Goal: Task Accomplishment & Management: Complete application form

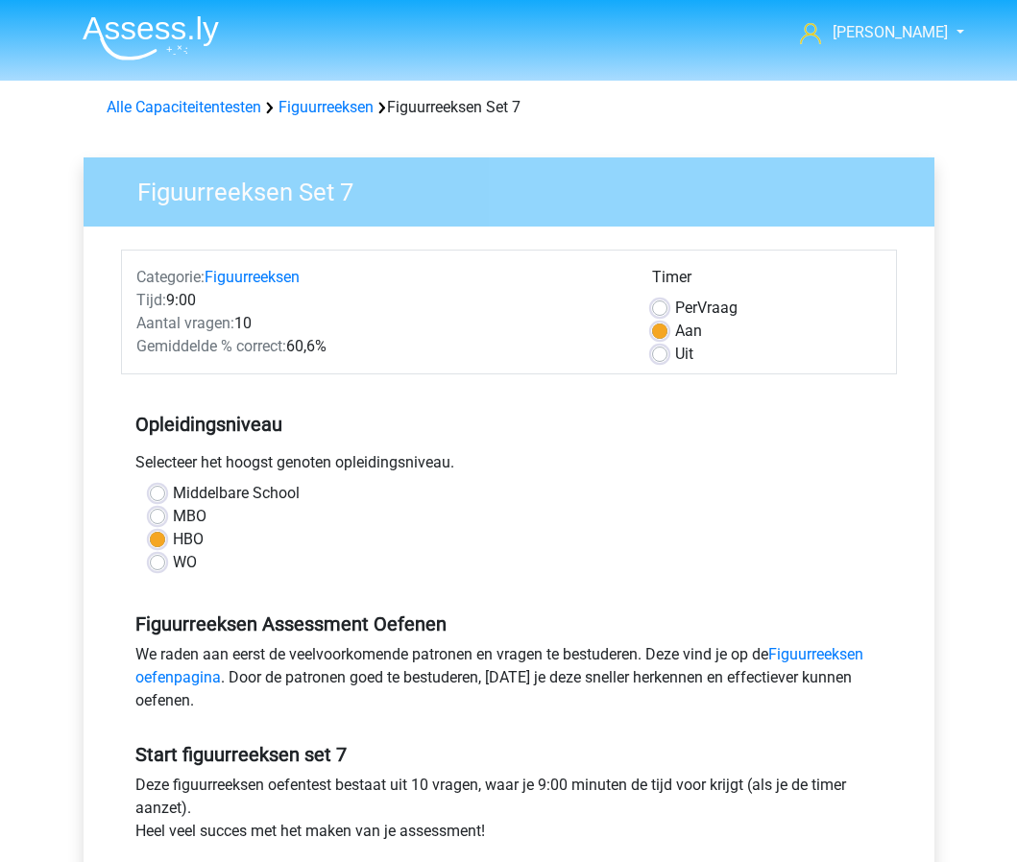
scroll to position [655, 0]
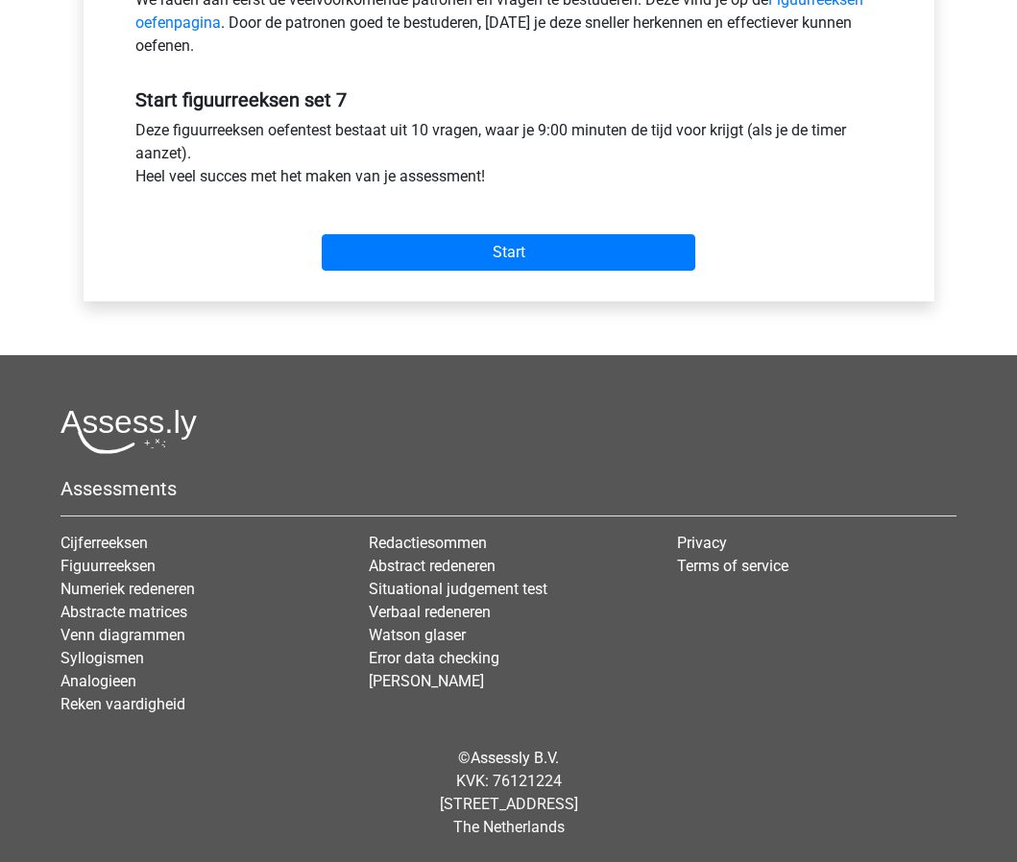
click at [518, 231] on div "Start" at bounding box center [509, 237] width 776 height 67
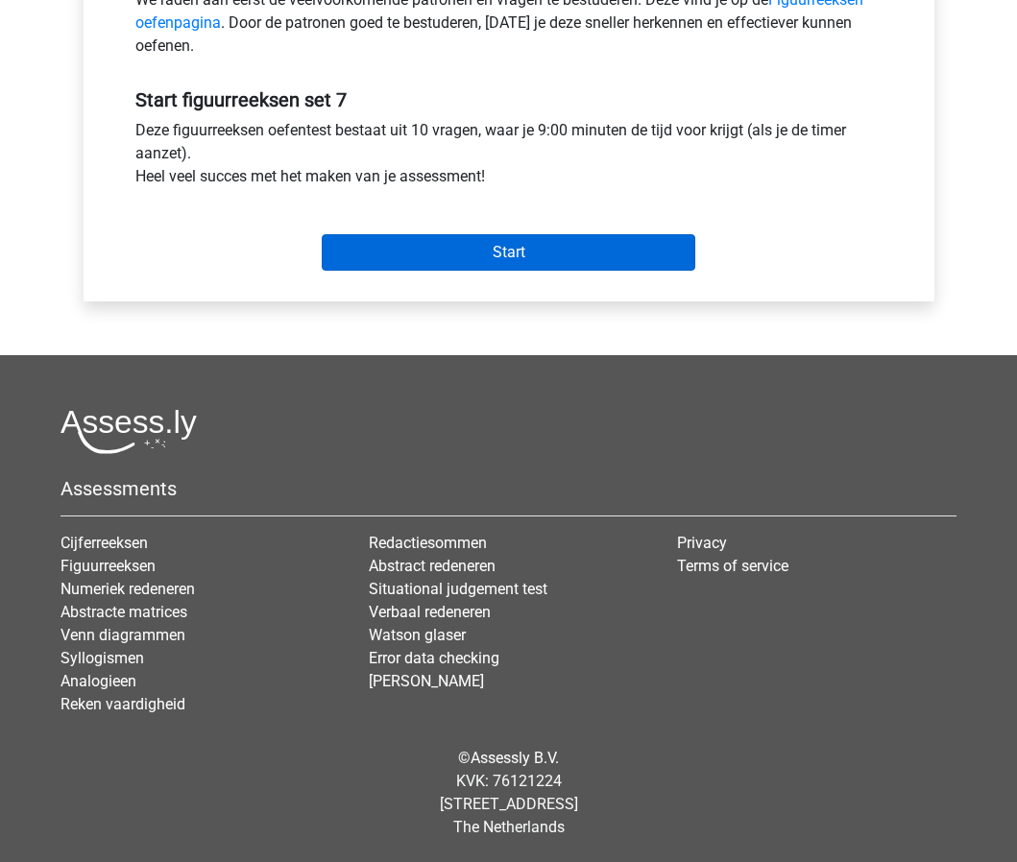
click at [527, 236] on input "Start" at bounding box center [508, 252] width 373 height 36
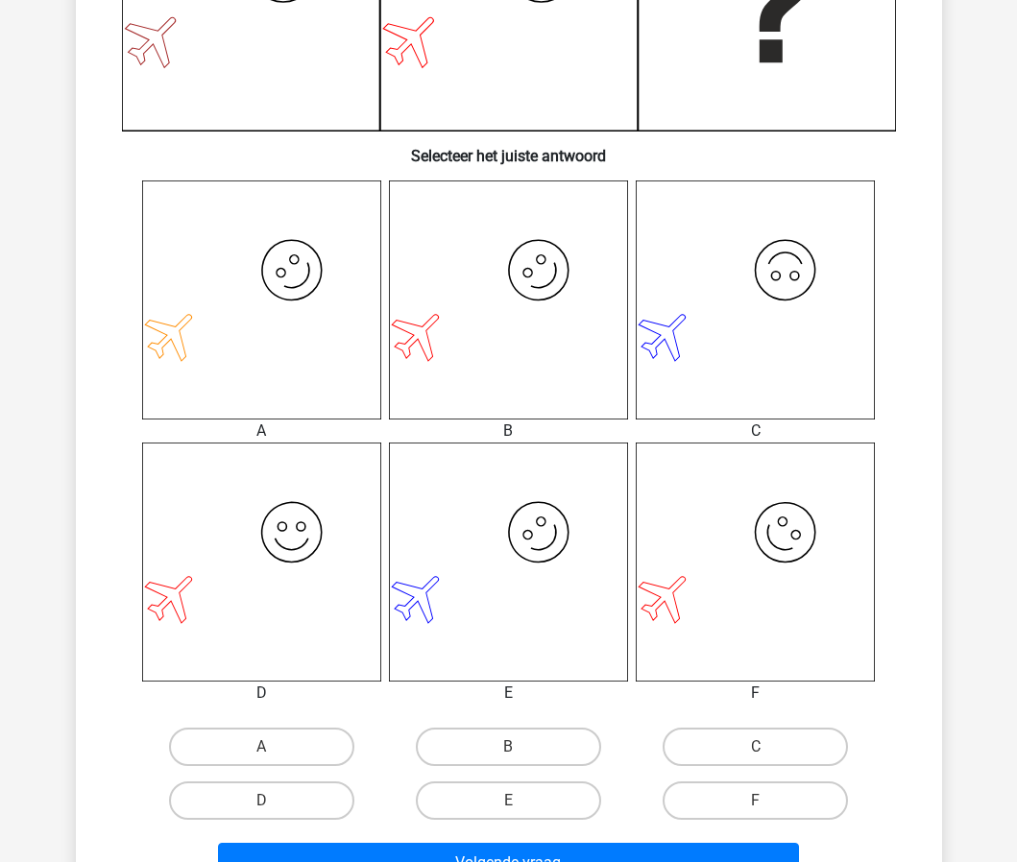
scroll to position [840, 0]
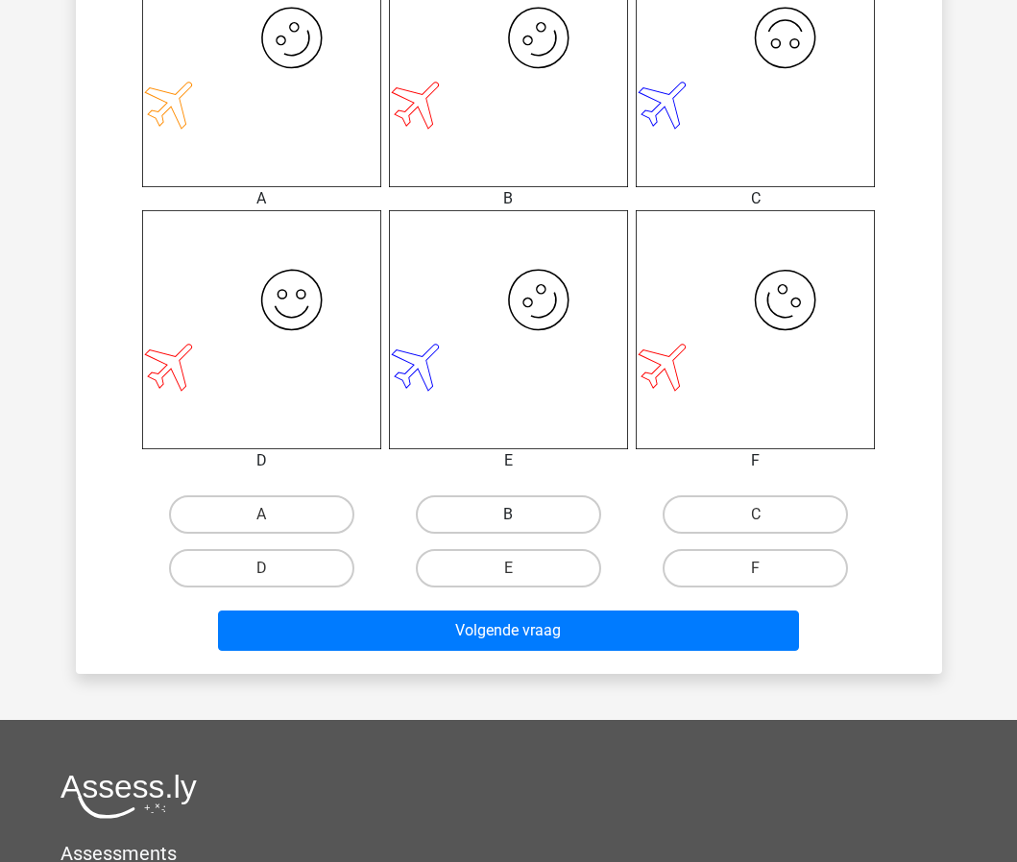
click at [505, 519] on label "B" at bounding box center [508, 514] width 185 height 38
click at [508, 519] on input "B" at bounding box center [514, 521] width 12 height 12
radio input "true"
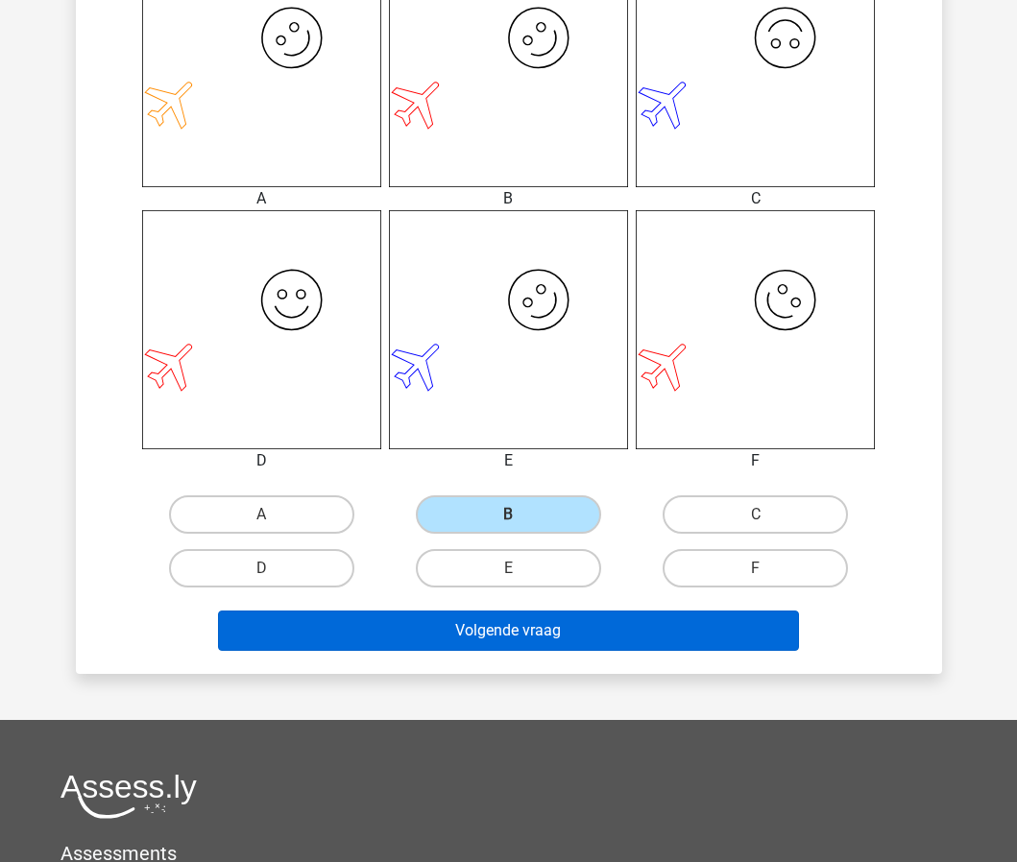
click at [564, 643] on button "Volgende vraag" at bounding box center [508, 631] width 581 height 40
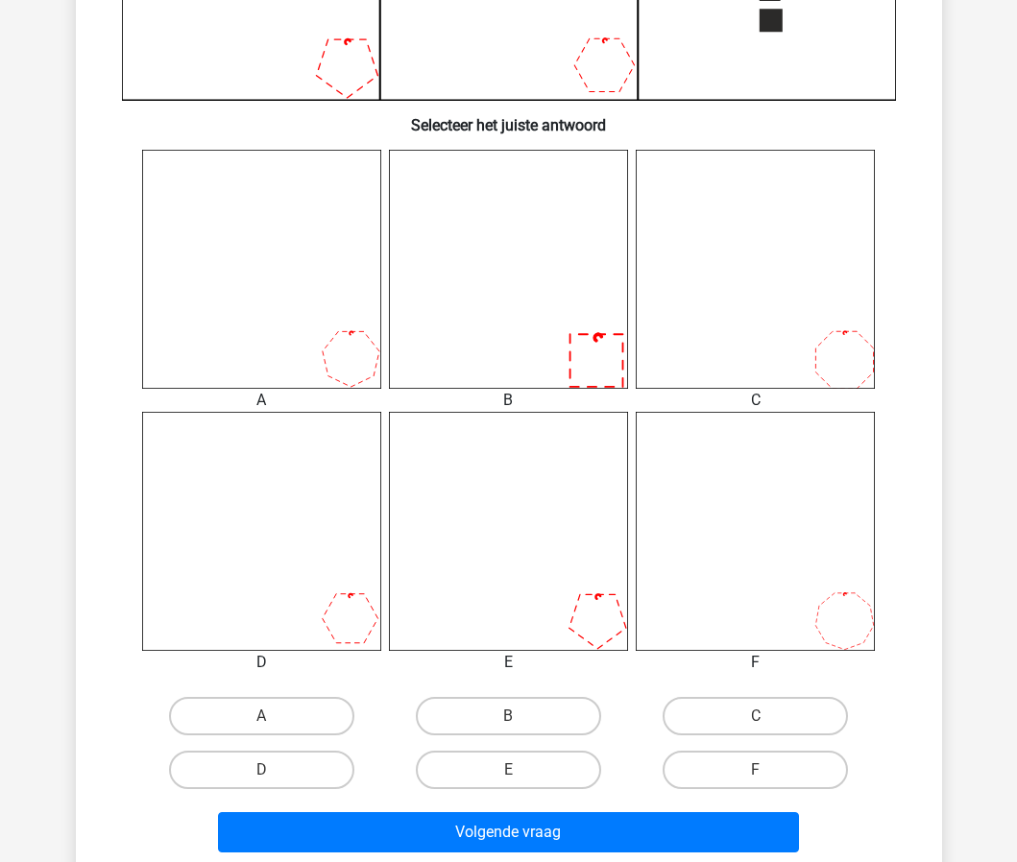
scroll to position [653, 0]
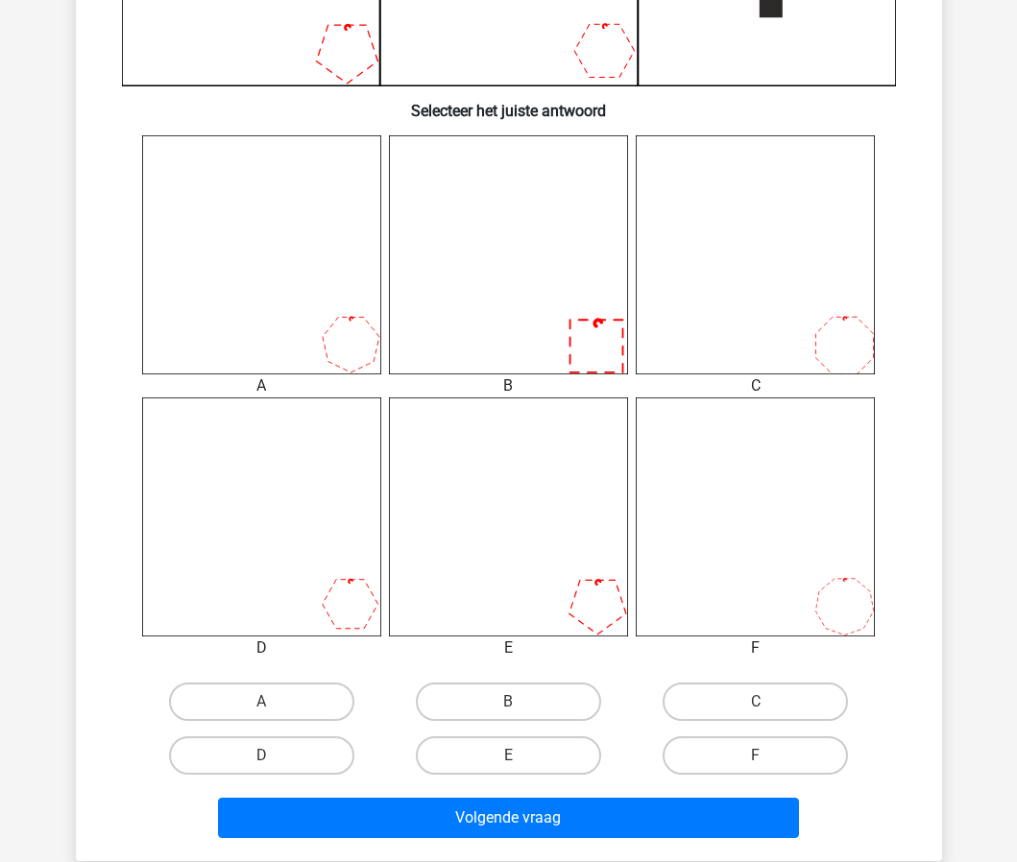
click at [518, 703] on input "B" at bounding box center [514, 708] width 12 height 12
radio input "true"
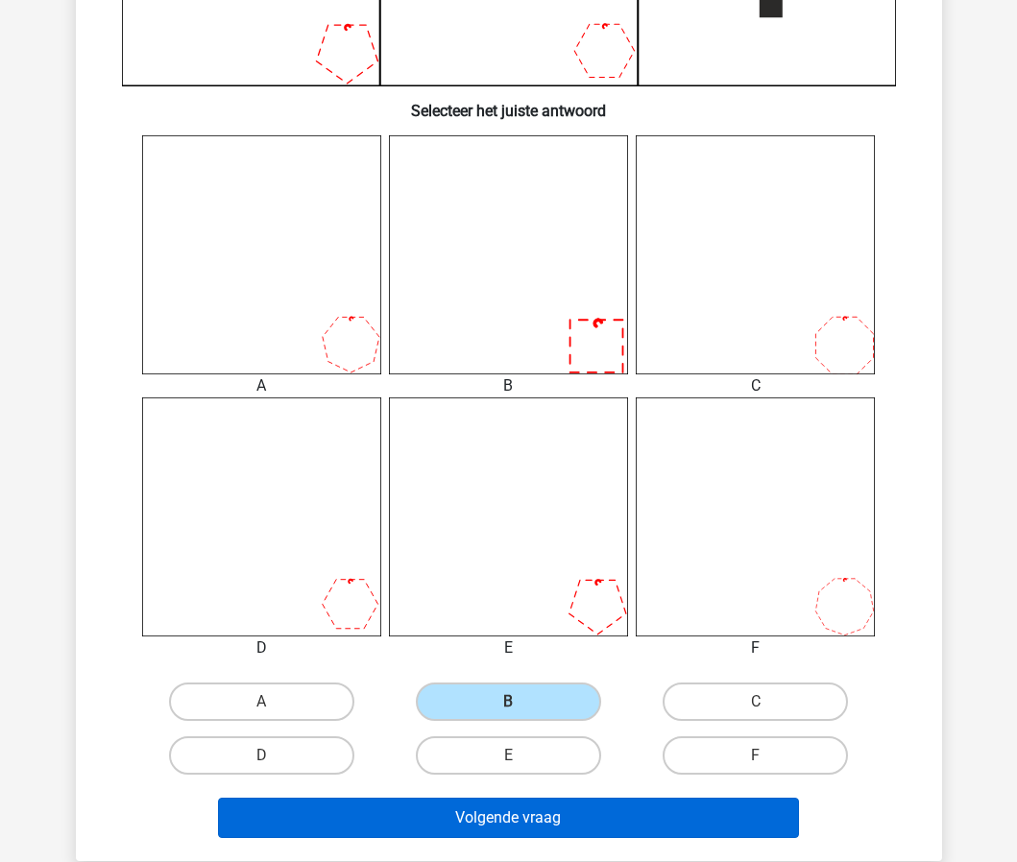
click at [540, 812] on button "Volgende vraag" at bounding box center [508, 818] width 581 height 40
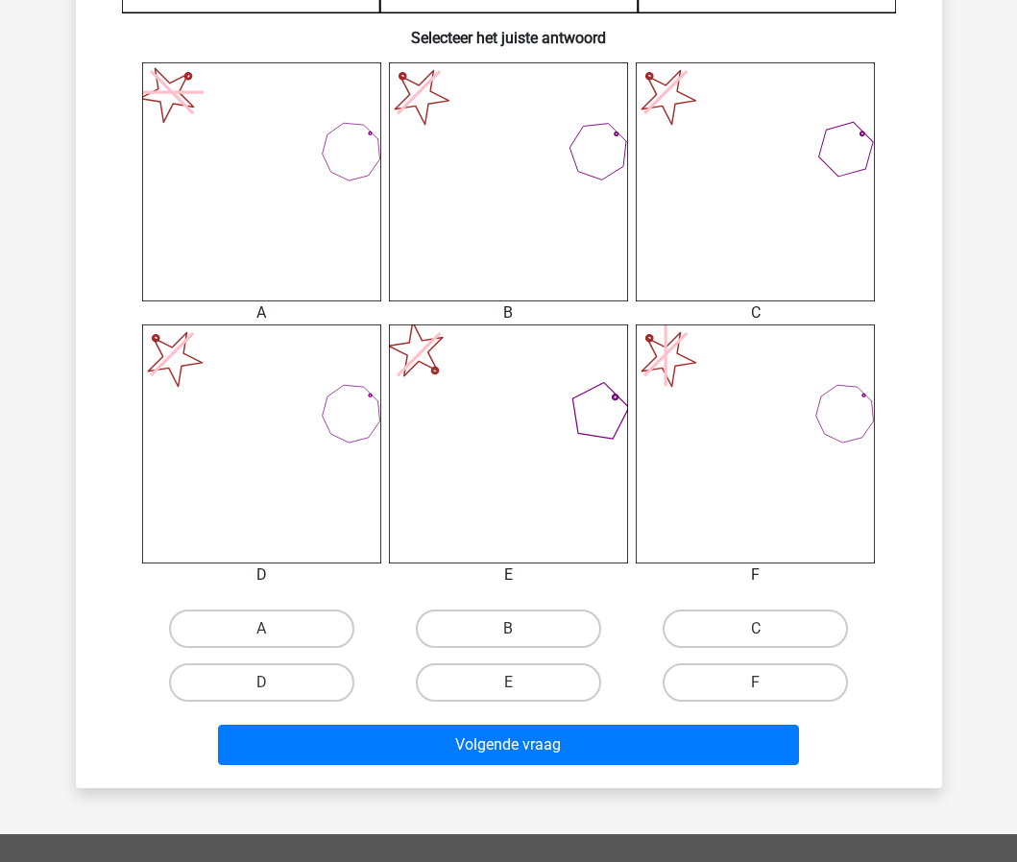
scroll to position [790, 0]
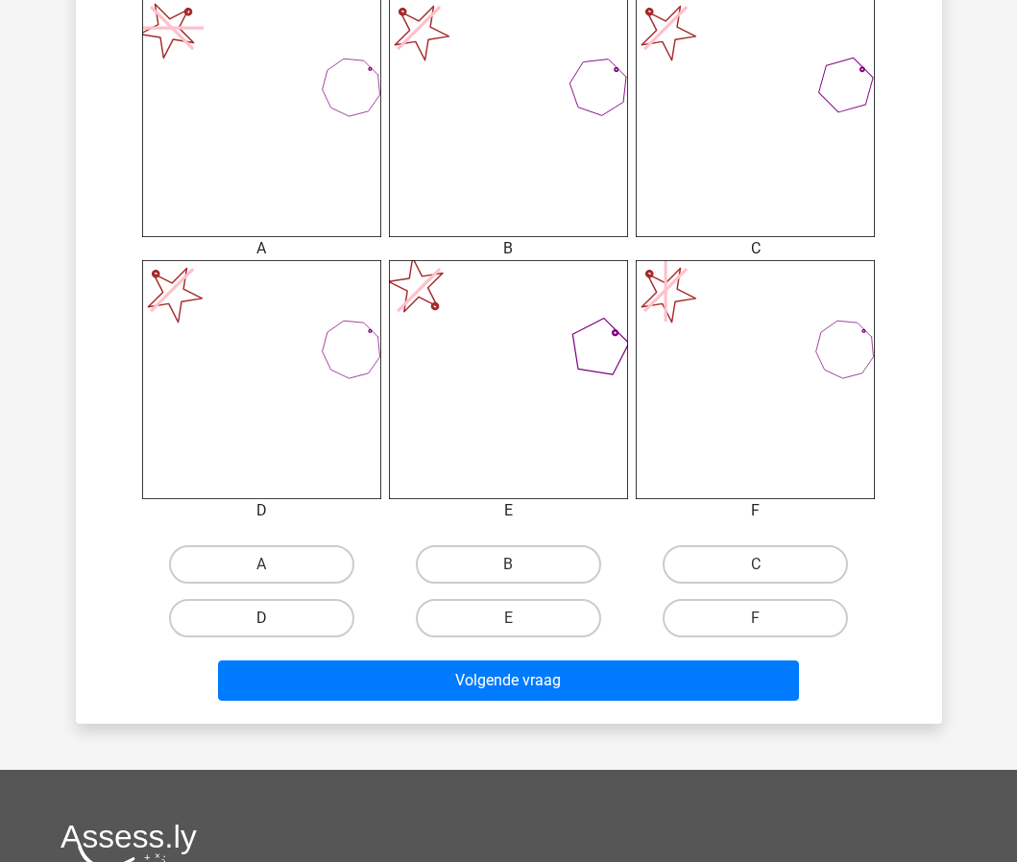
click at [294, 630] on label "D" at bounding box center [261, 618] width 185 height 38
click at [274, 630] on input "D" at bounding box center [267, 624] width 12 height 12
radio input "true"
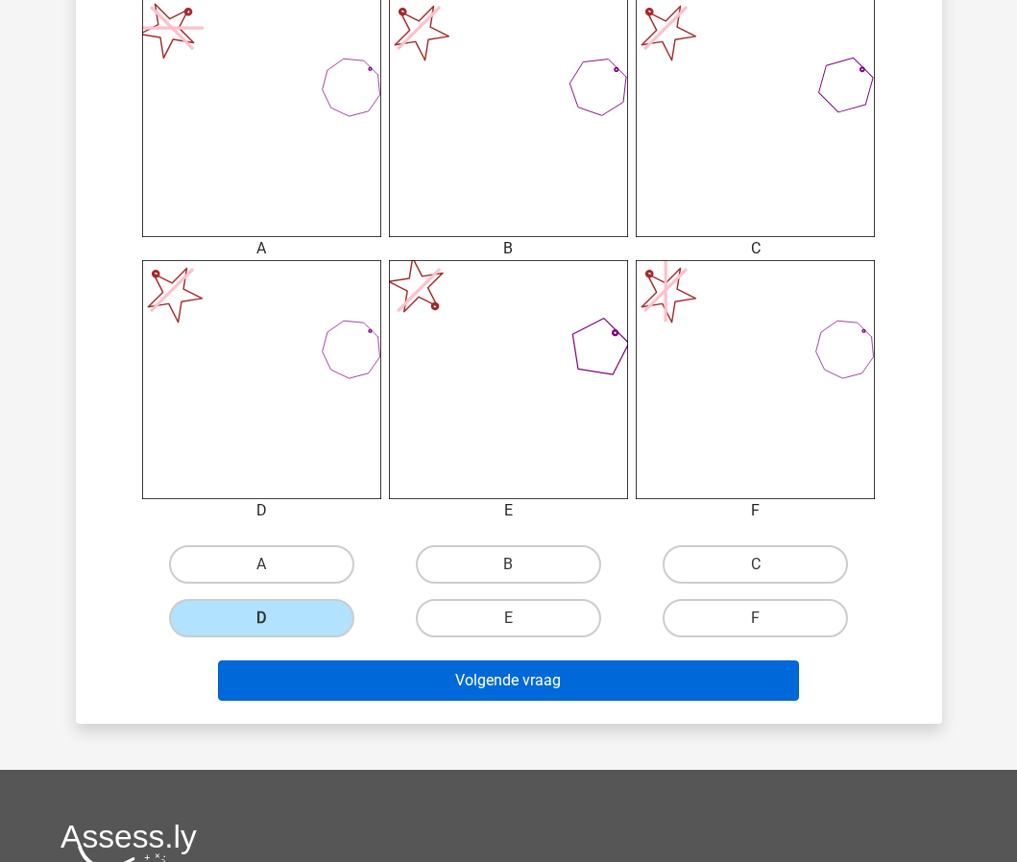
click at [338, 683] on button "Volgende vraag" at bounding box center [508, 680] width 581 height 40
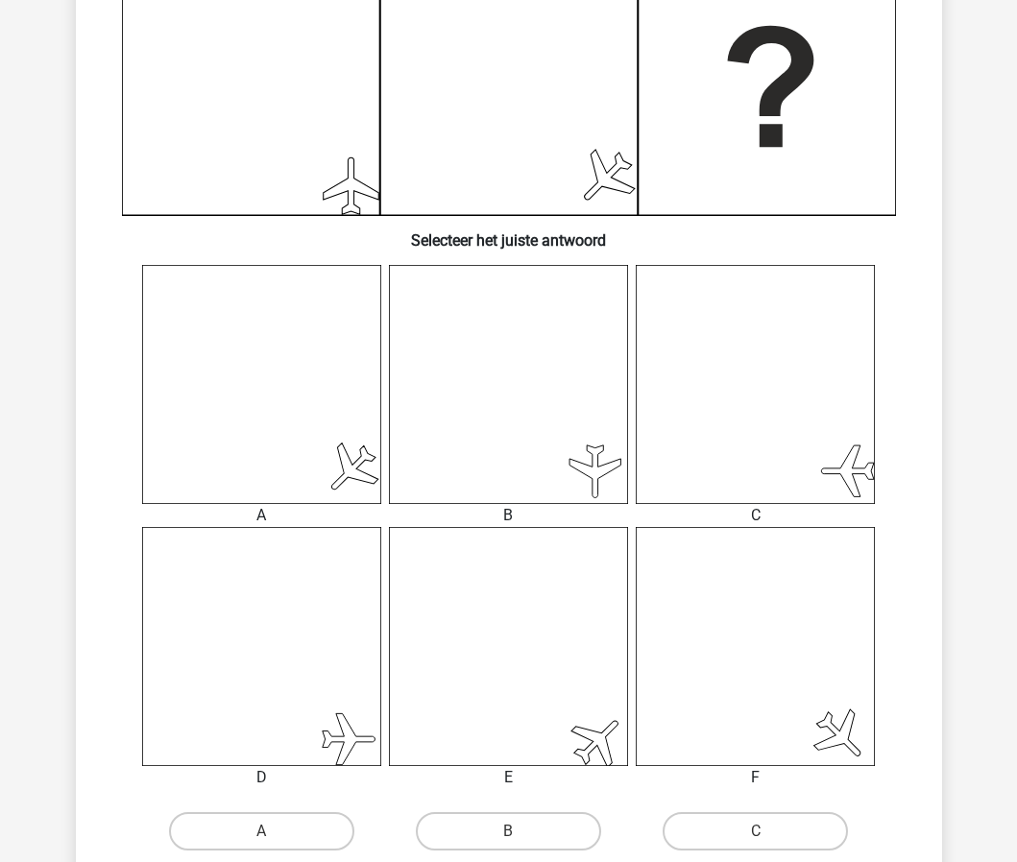
scroll to position [630, 0]
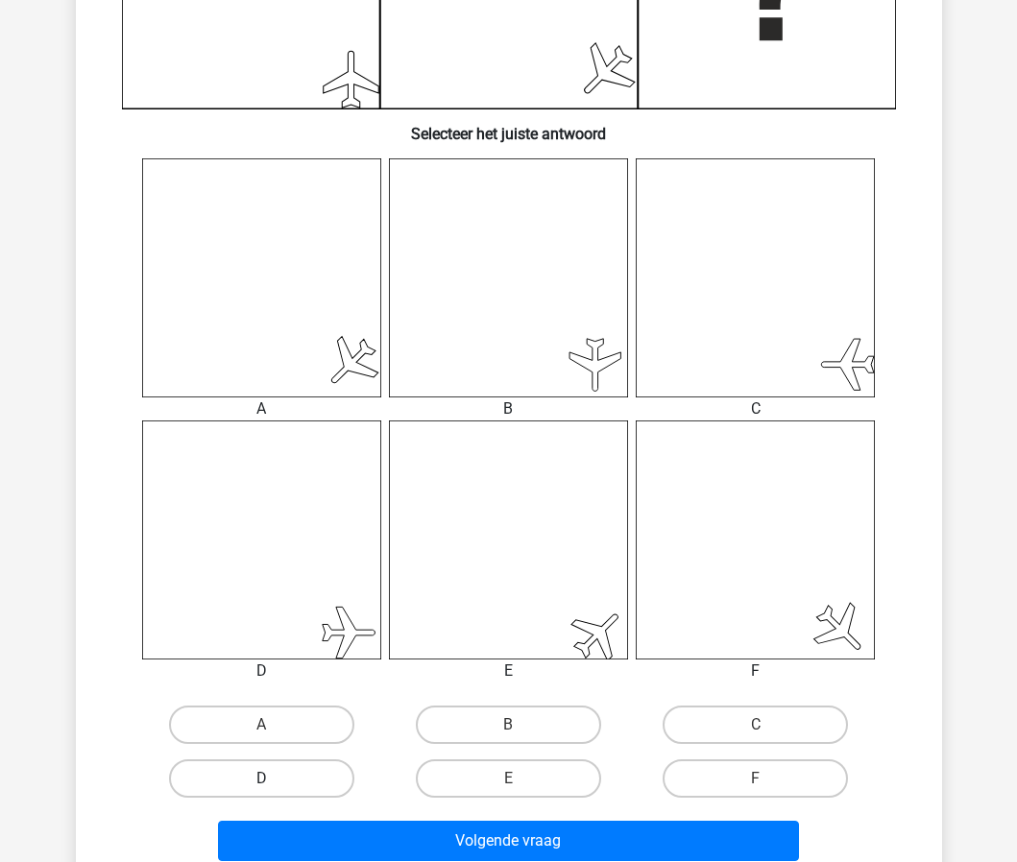
click at [287, 779] on label "D" at bounding box center [261, 778] width 185 height 38
click at [274, 779] on input "D" at bounding box center [267, 784] width 12 height 12
radio input "true"
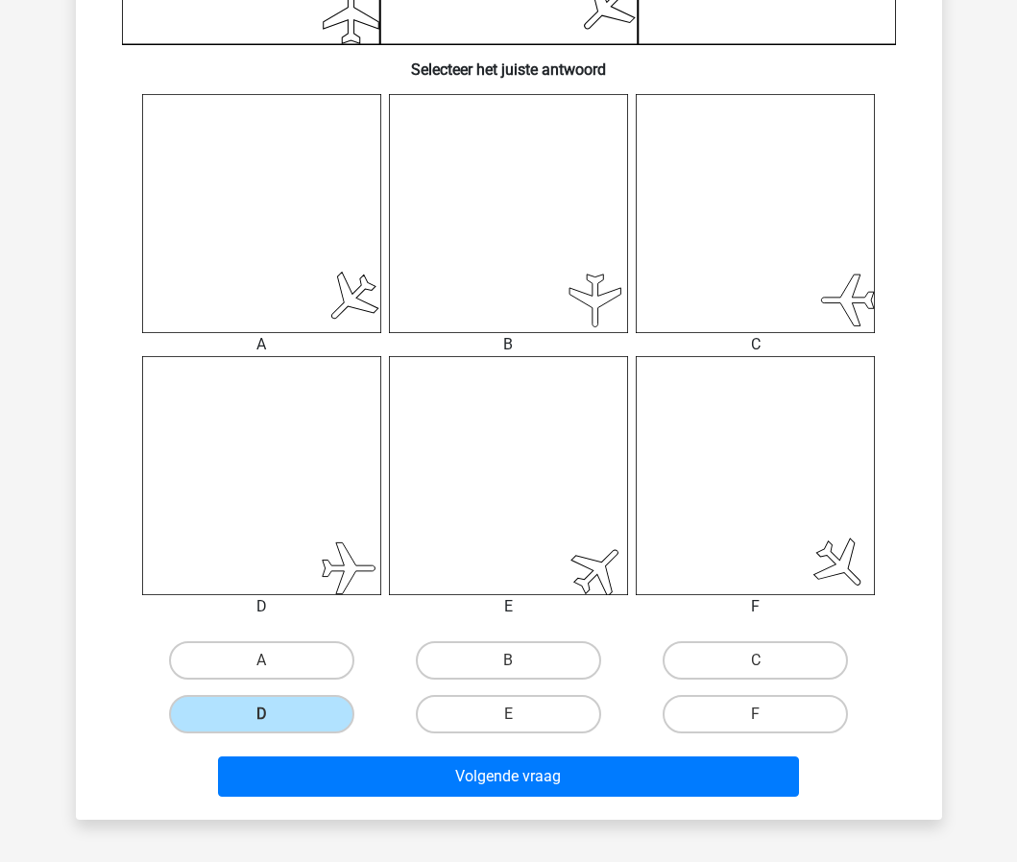
scroll to position [715, 0]
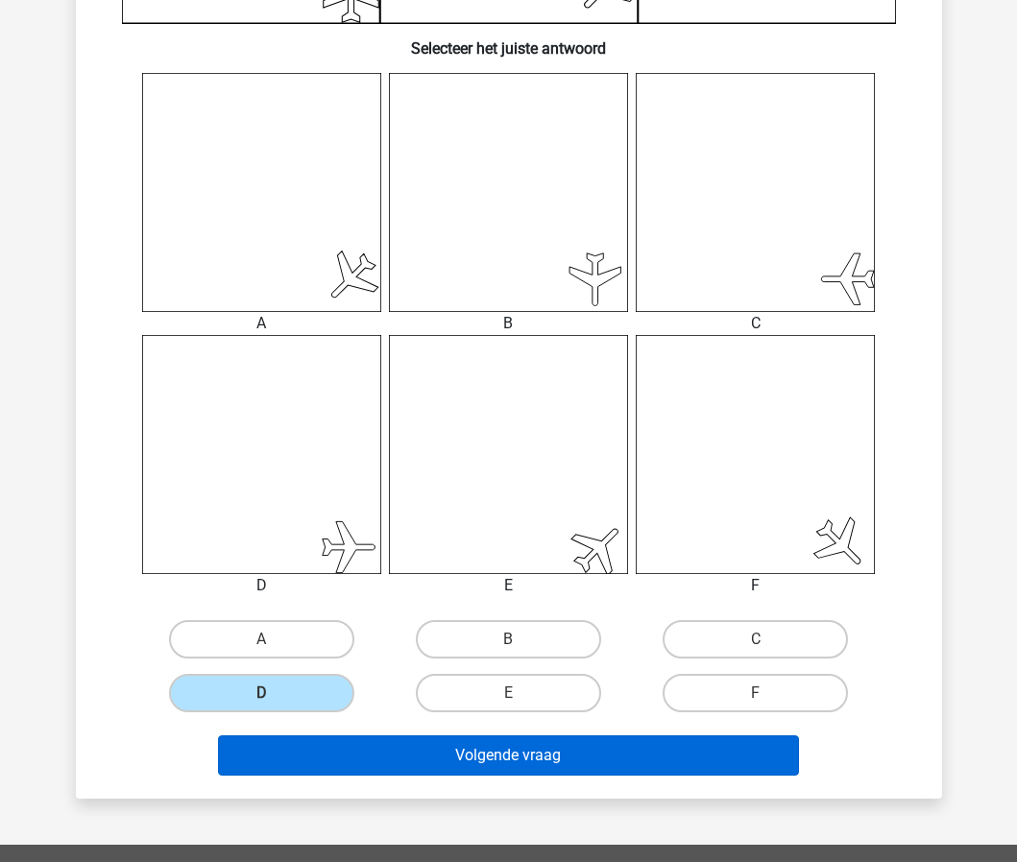
click at [525, 761] on button "Volgende vraag" at bounding box center [508, 755] width 581 height 40
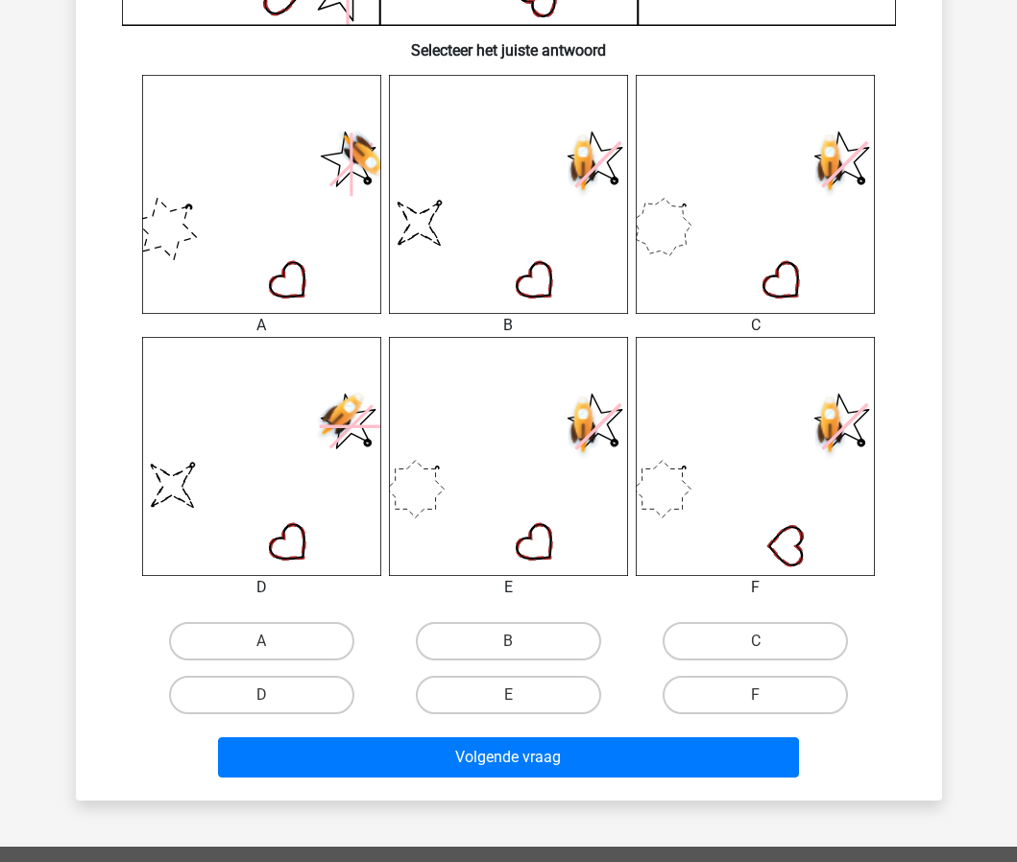
scroll to position [729, 0]
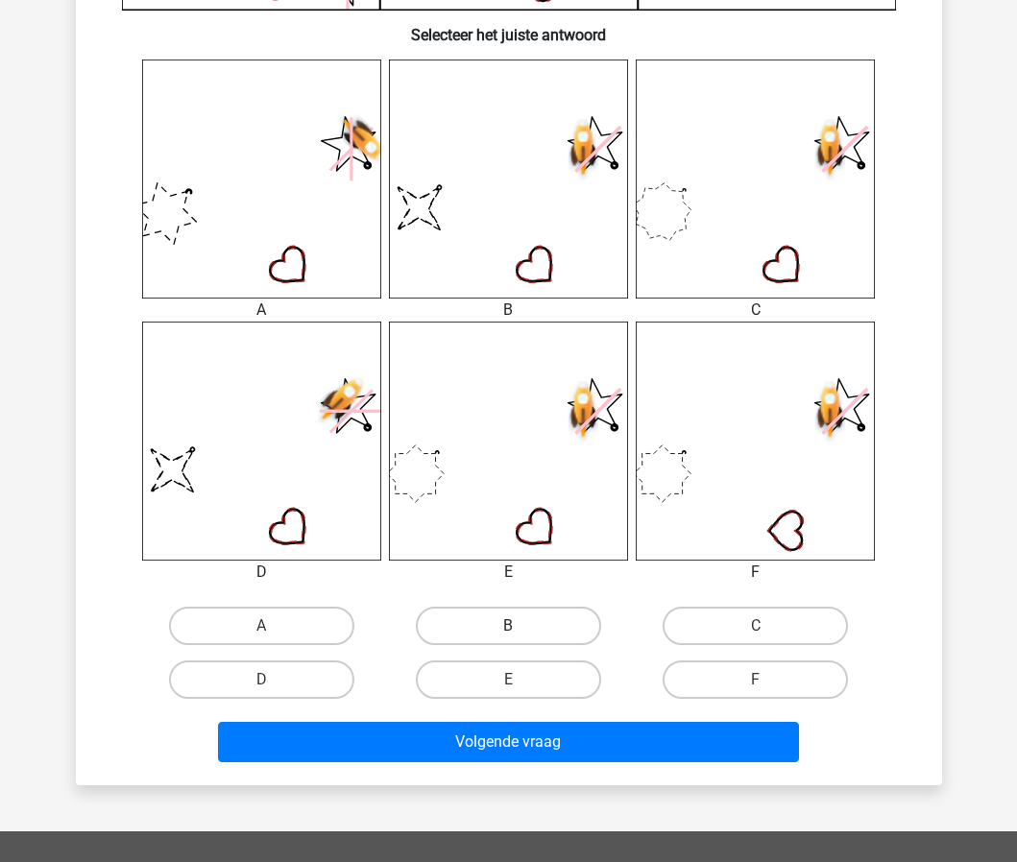
click at [536, 626] on label "B" at bounding box center [508, 626] width 185 height 38
click at [520, 626] on input "B" at bounding box center [514, 632] width 12 height 12
radio input "true"
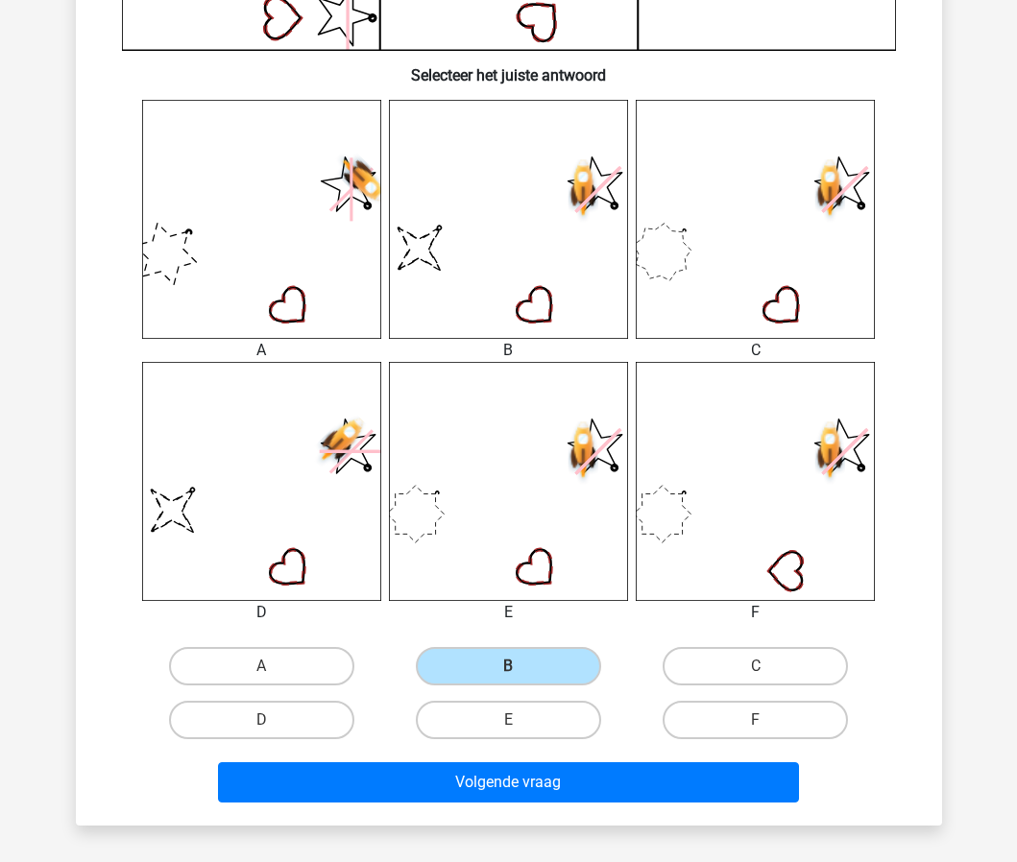
scroll to position [705, 0]
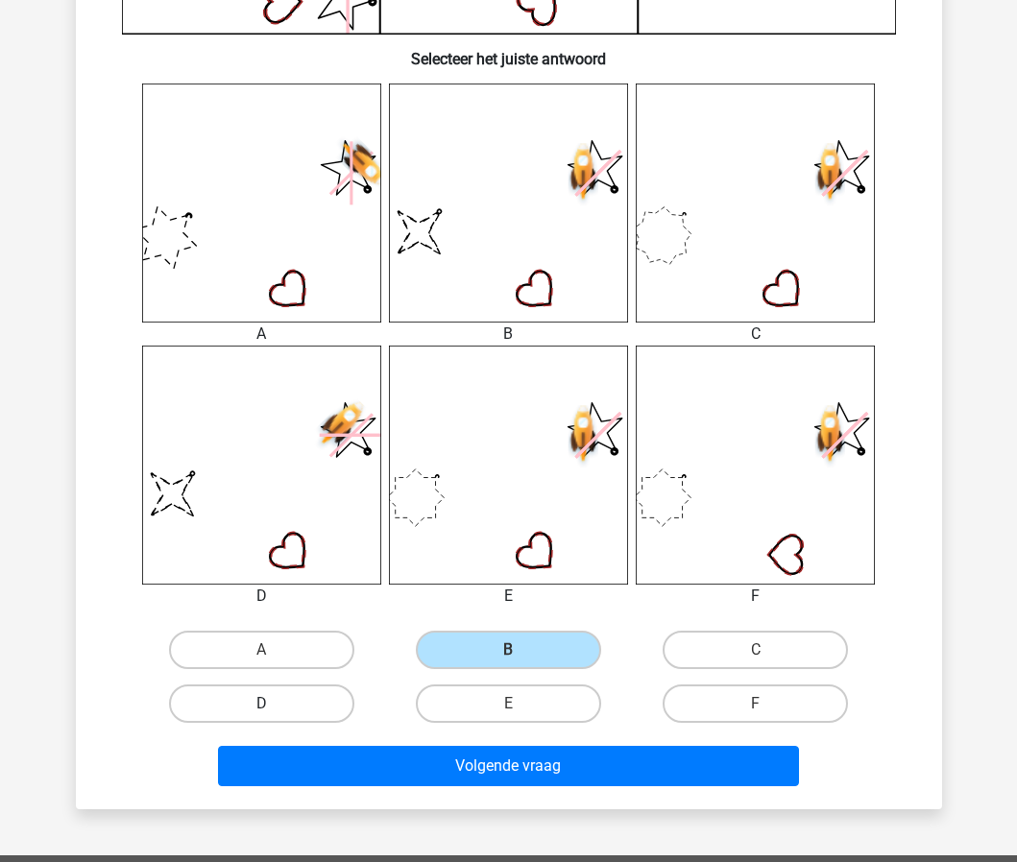
click at [289, 703] on label "D" at bounding box center [261, 703] width 185 height 38
click at [274, 704] on input "D" at bounding box center [267, 710] width 12 height 12
radio input "true"
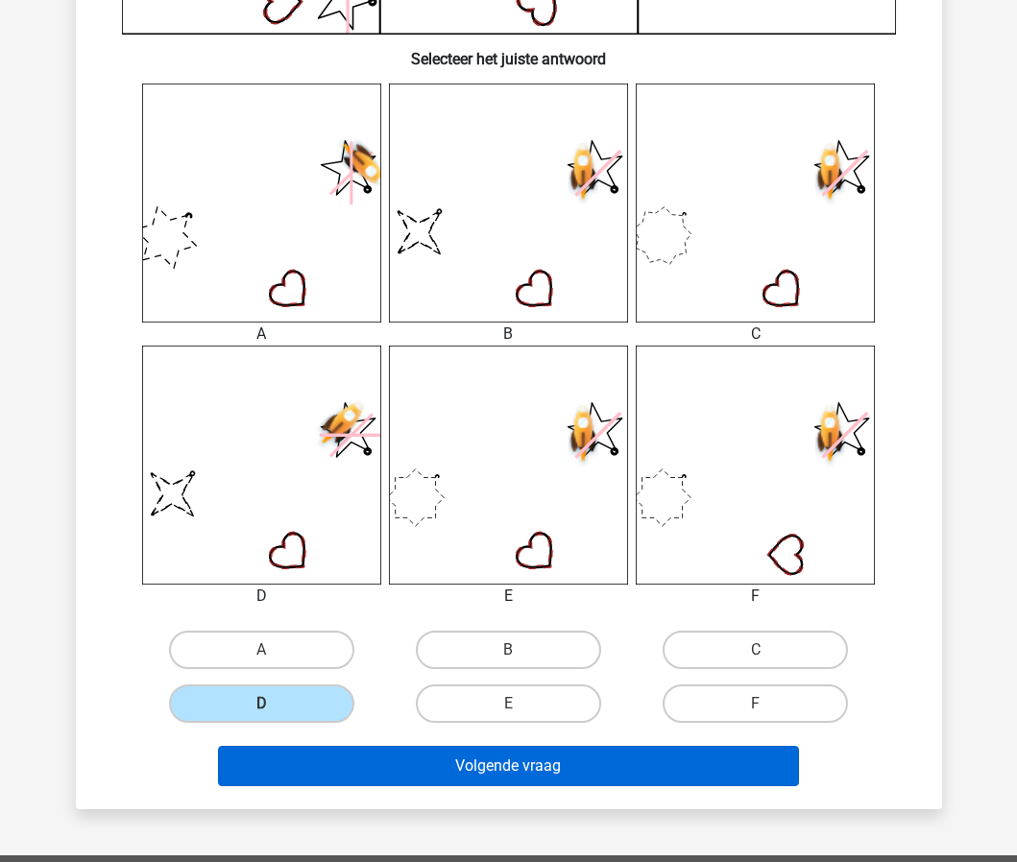
click at [410, 776] on button "Volgende vraag" at bounding box center [508, 766] width 581 height 40
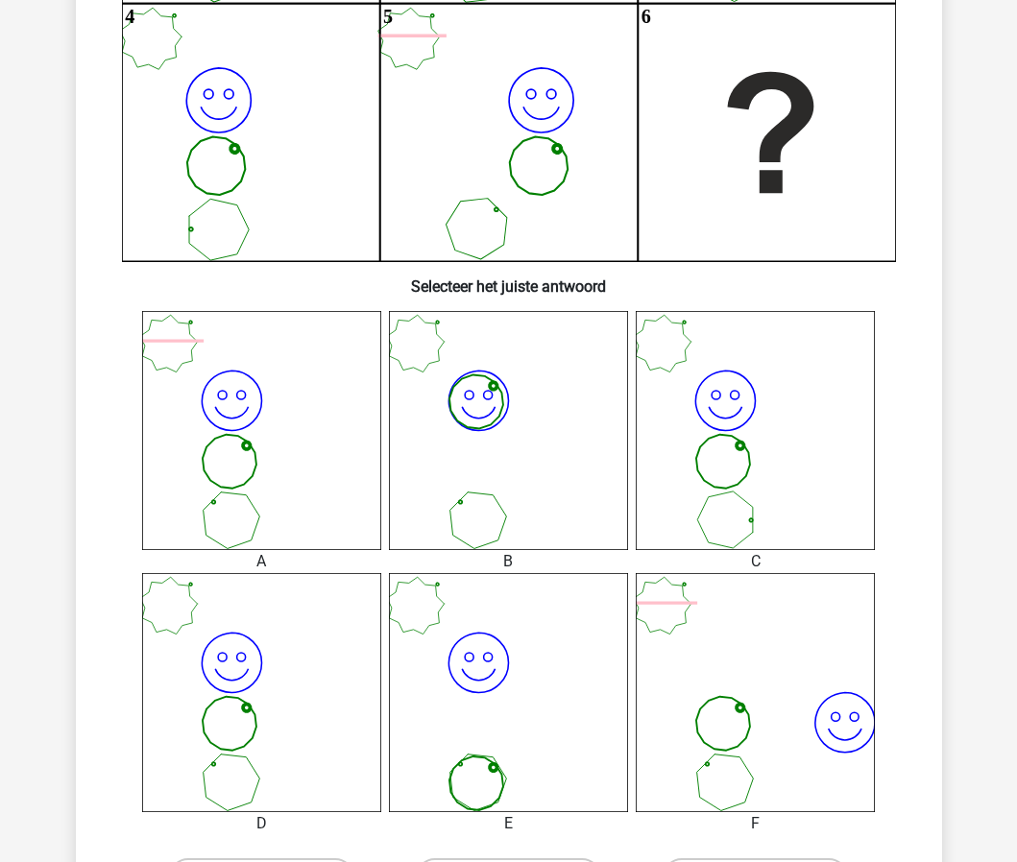
scroll to position [560, 0]
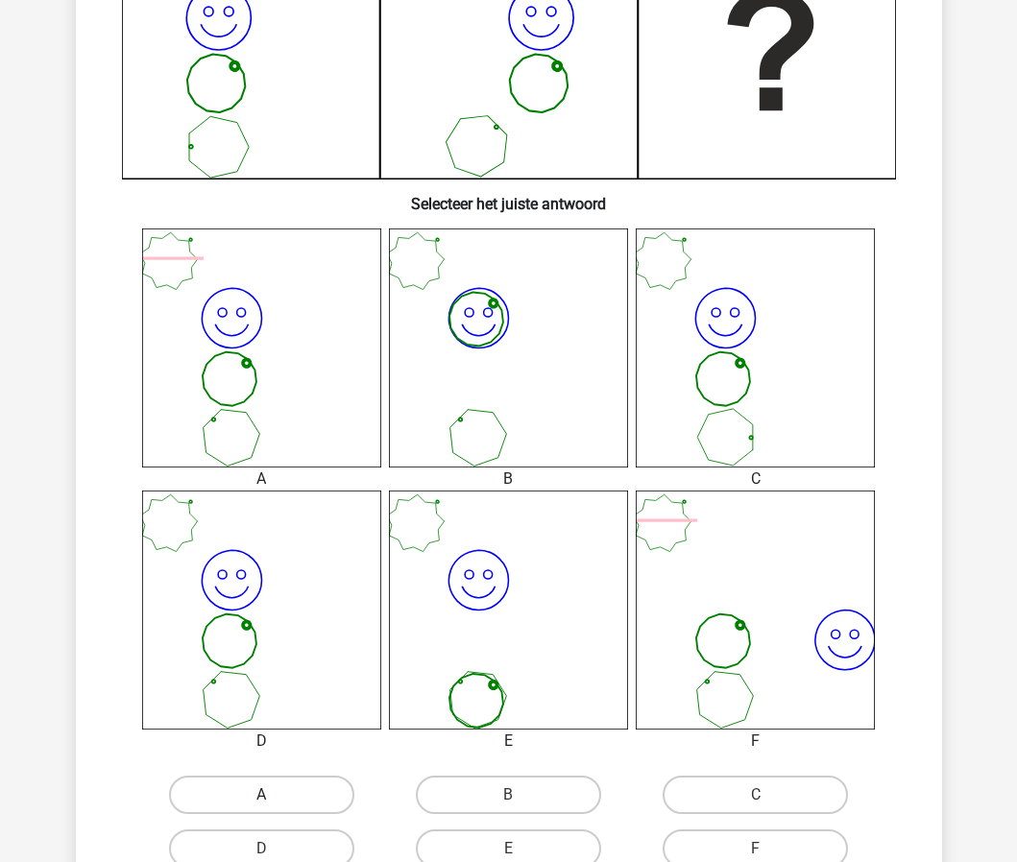
click at [299, 792] on label "A" at bounding box center [261, 795] width 185 height 38
click at [274, 795] on input "A" at bounding box center [267, 801] width 12 height 12
radio input "true"
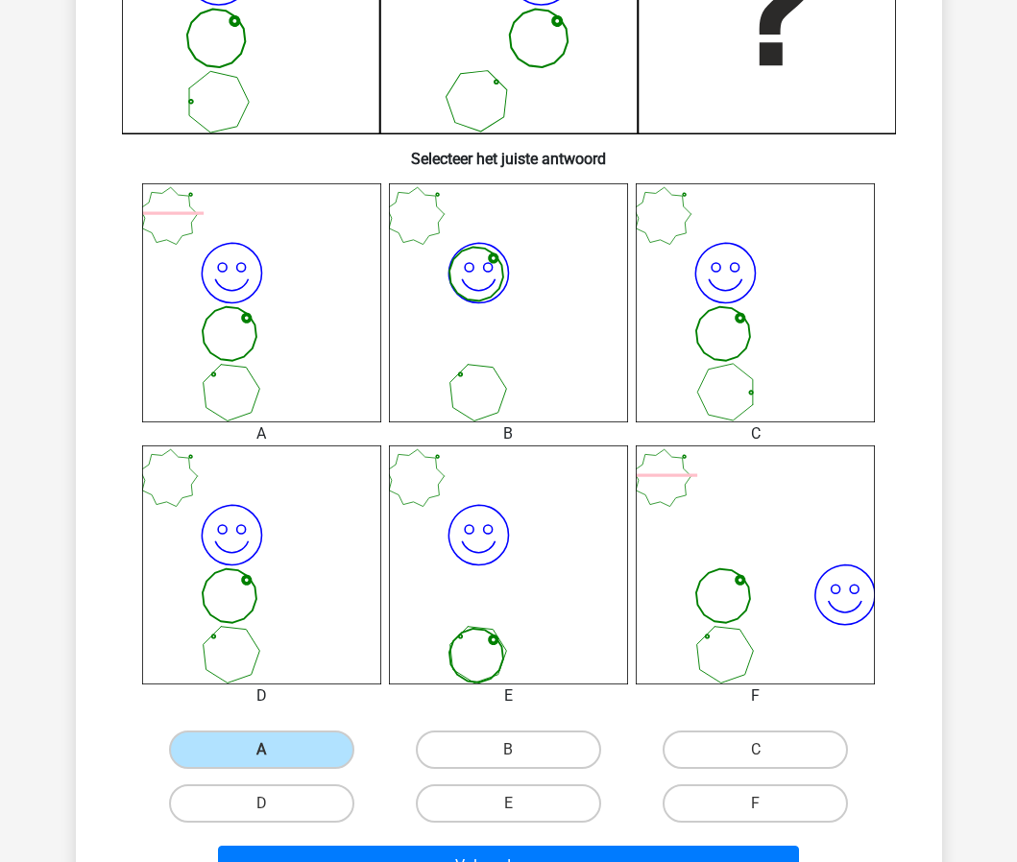
scroll to position [619, 0]
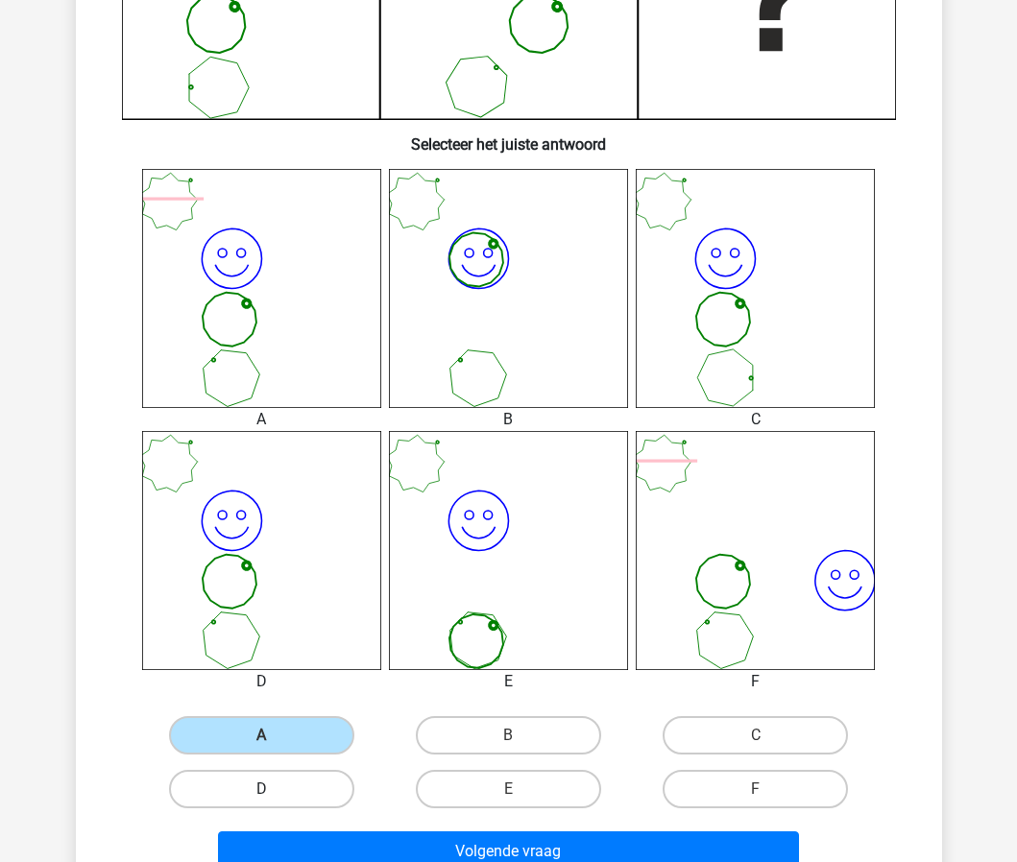
click at [287, 789] on label "D" at bounding box center [261, 789] width 185 height 38
click at [274, 789] on input "D" at bounding box center [267, 795] width 12 height 12
radio input "true"
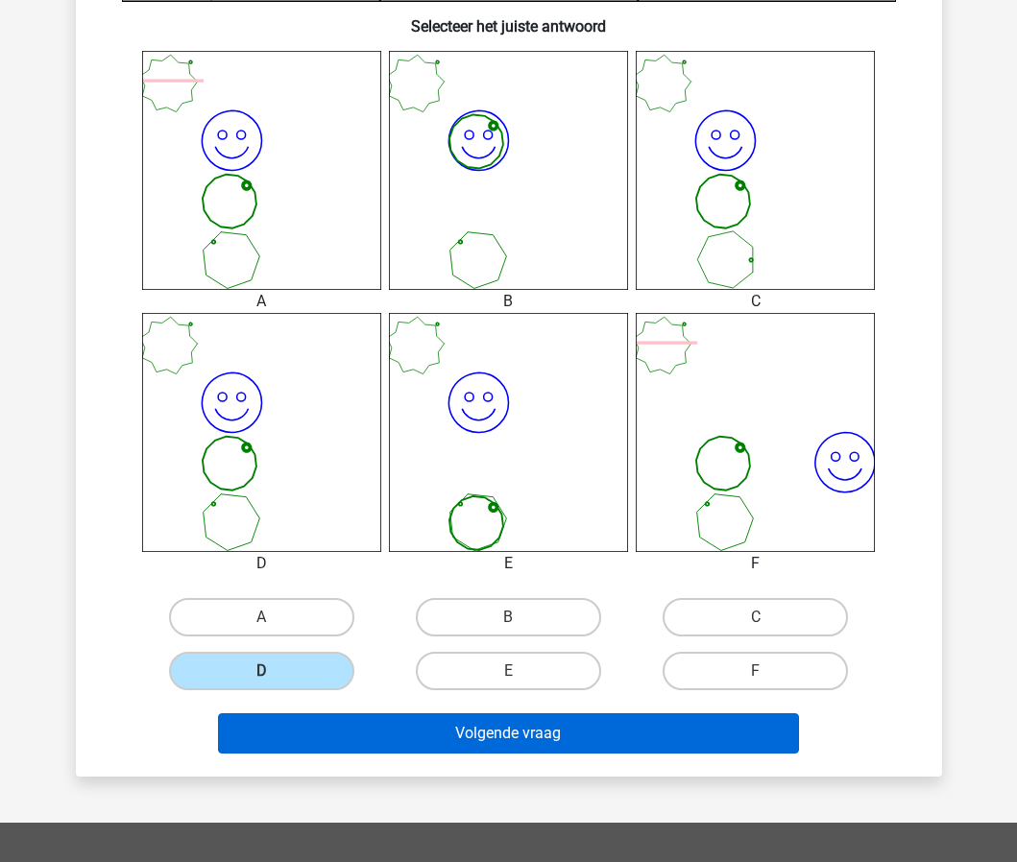
click at [476, 744] on button "Volgende vraag" at bounding box center [508, 733] width 581 height 40
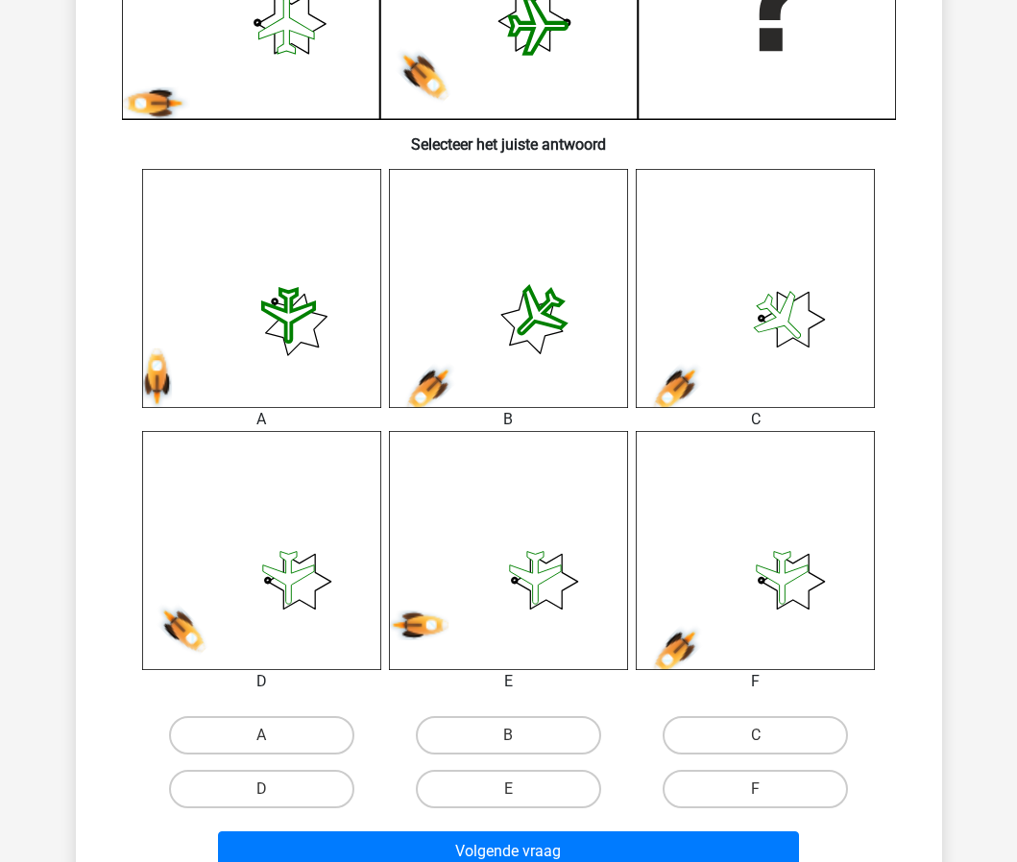
scroll to position [678, 0]
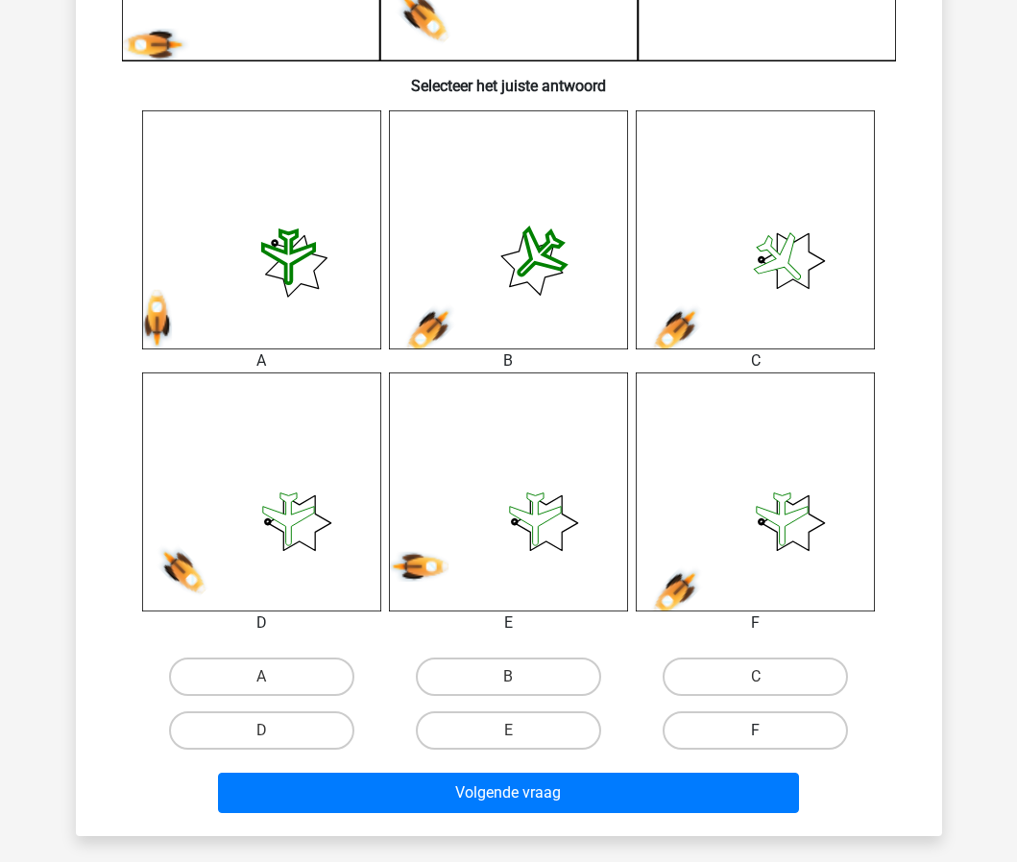
click at [706, 733] on label "F" at bounding box center [754, 730] width 185 height 38
click at [755, 733] on input "F" at bounding box center [761, 736] width 12 height 12
radio input "true"
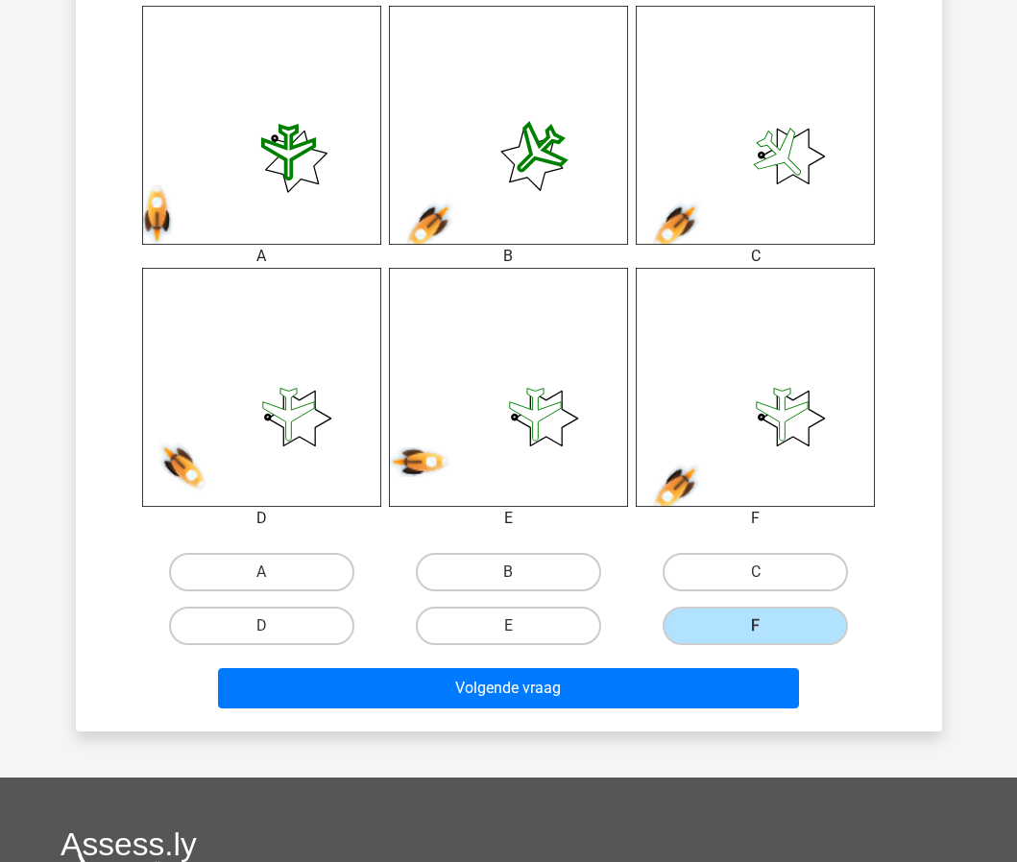
scroll to position [799, 0]
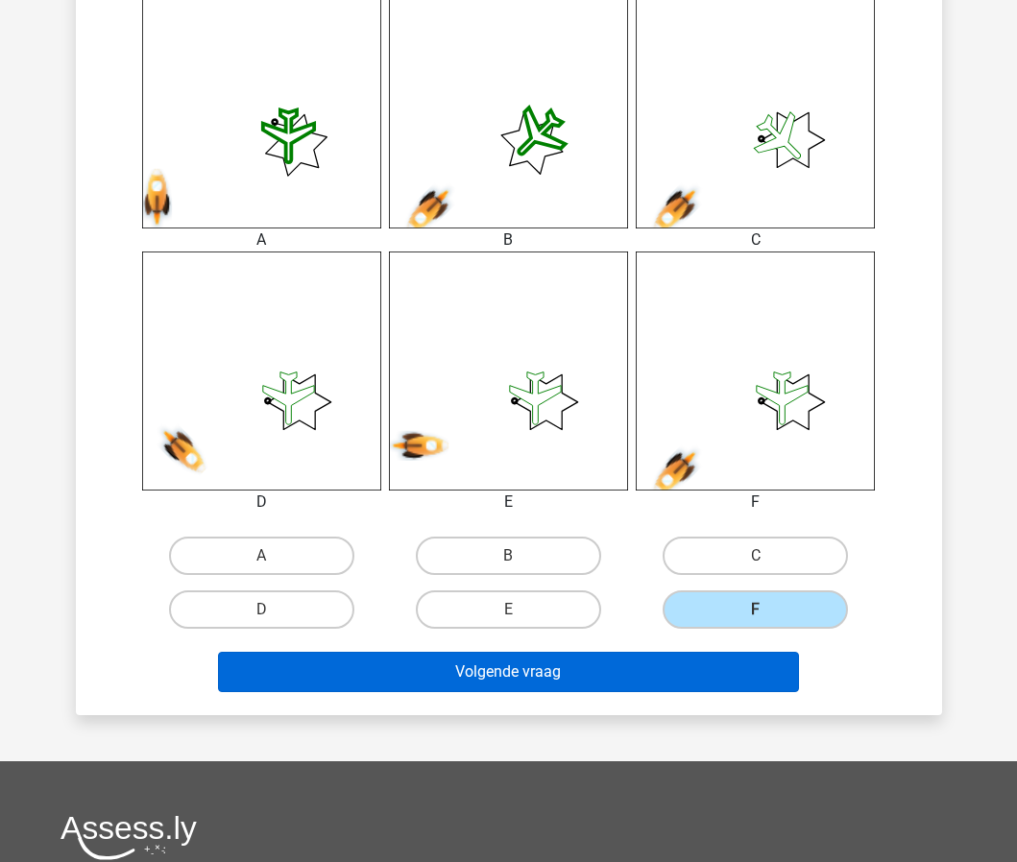
click at [672, 691] on button "Volgende vraag" at bounding box center [508, 672] width 581 height 40
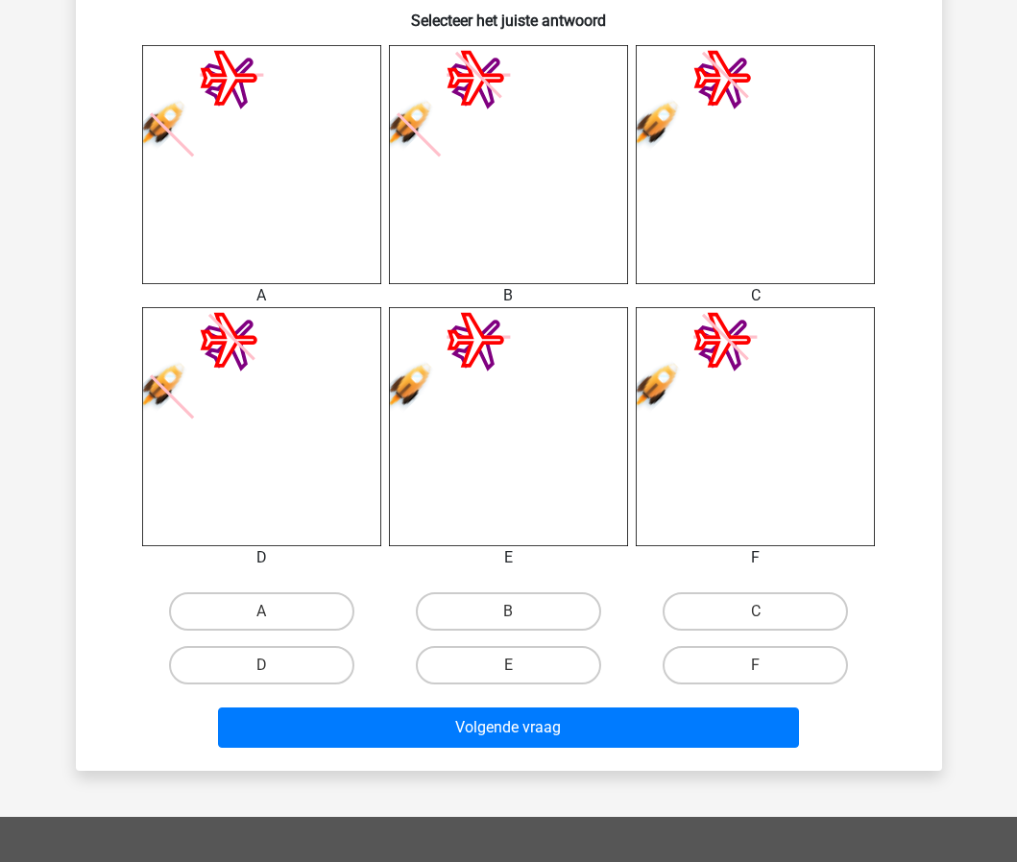
scroll to position [761, 0]
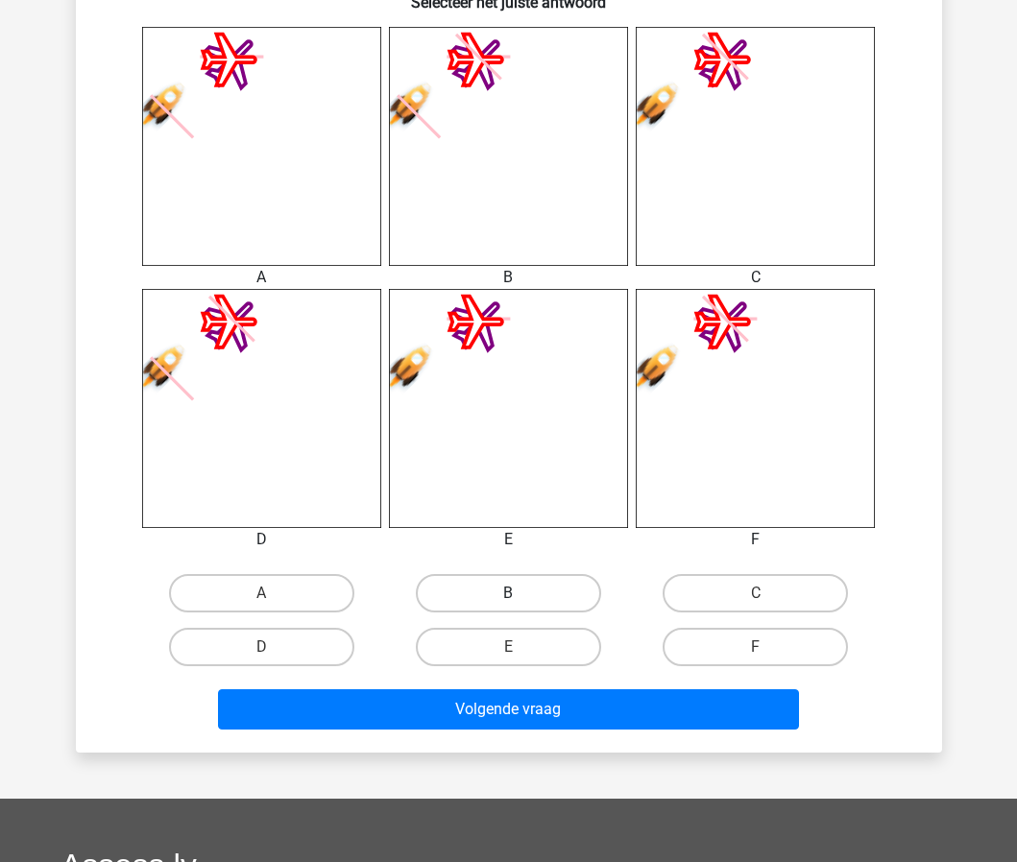
click at [587, 604] on label "B" at bounding box center [508, 593] width 185 height 38
click at [520, 604] on input "B" at bounding box center [514, 599] width 12 height 12
radio input "true"
click at [581, 734] on div "Volgende vraag" at bounding box center [508, 713] width 741 height 48
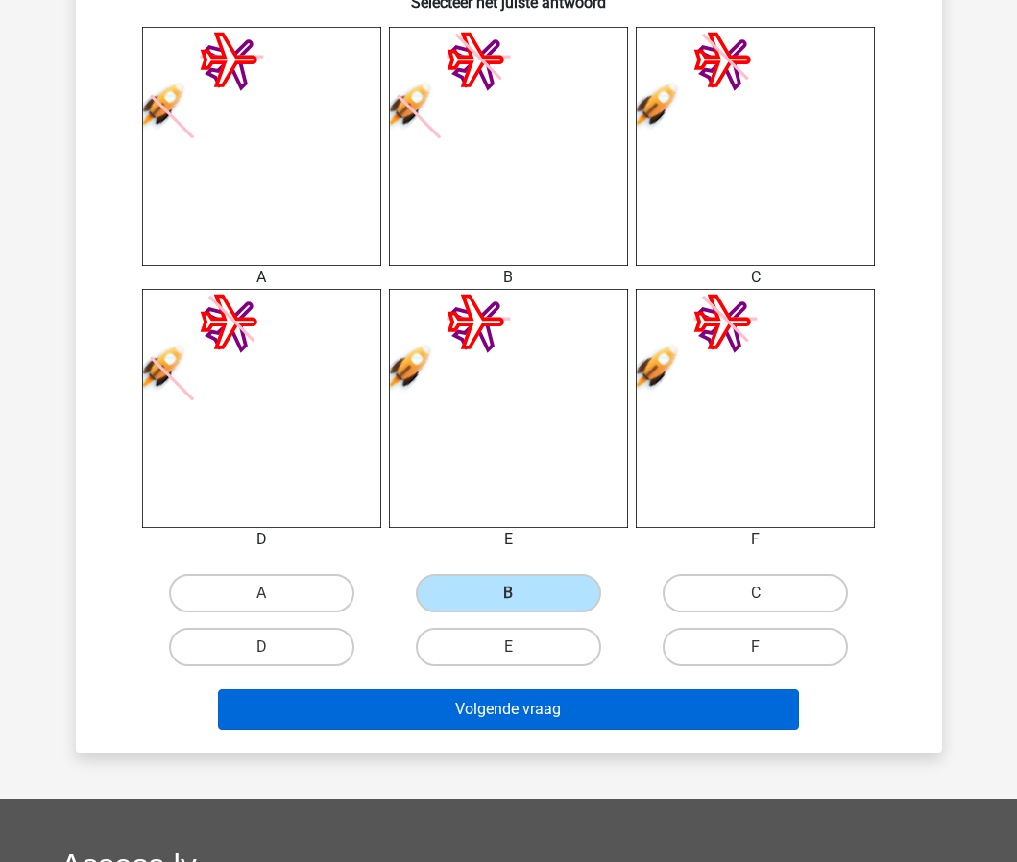
click at [591, 717] on button "Volgende vraag" at bounding box center [508, 709] width 581 height 40
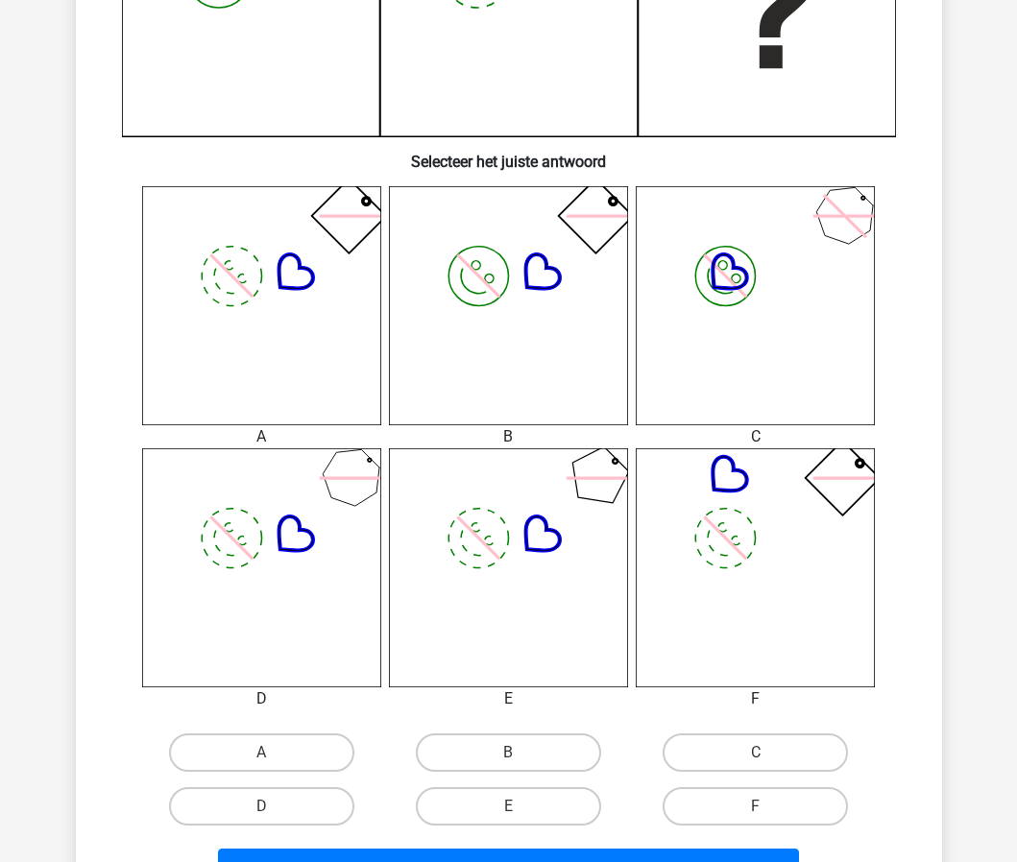
scroll to position [754, 0]
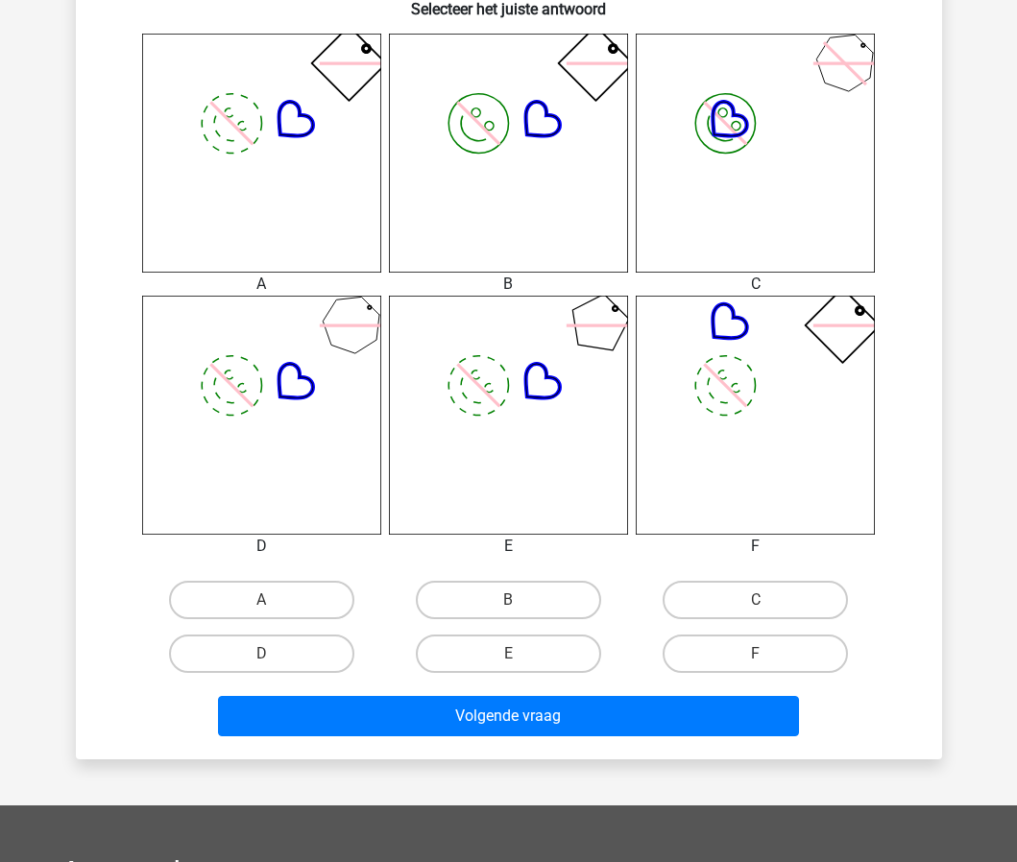
click at [517, 663] on input "E" at bounding box center [514, 660] width 12 height 12
radio input "true"
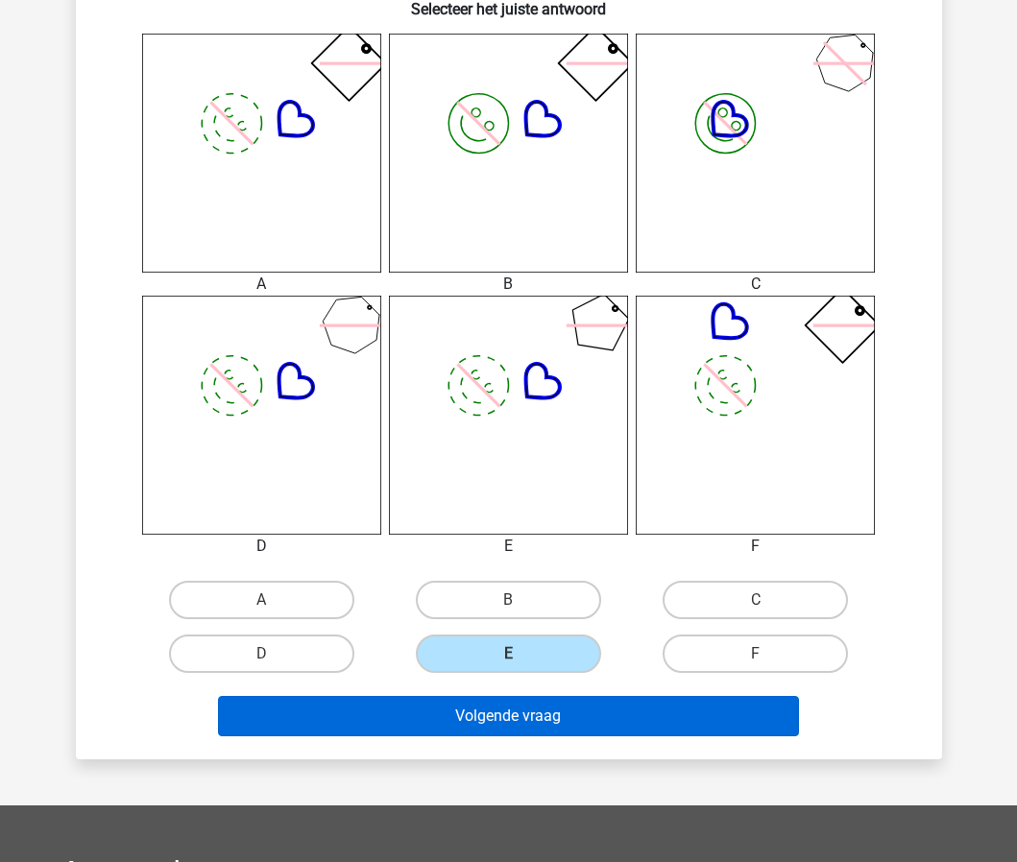
click at [519, 723] on button "Volgende vraag" at bounding box center [508, 716] width 581 height 40
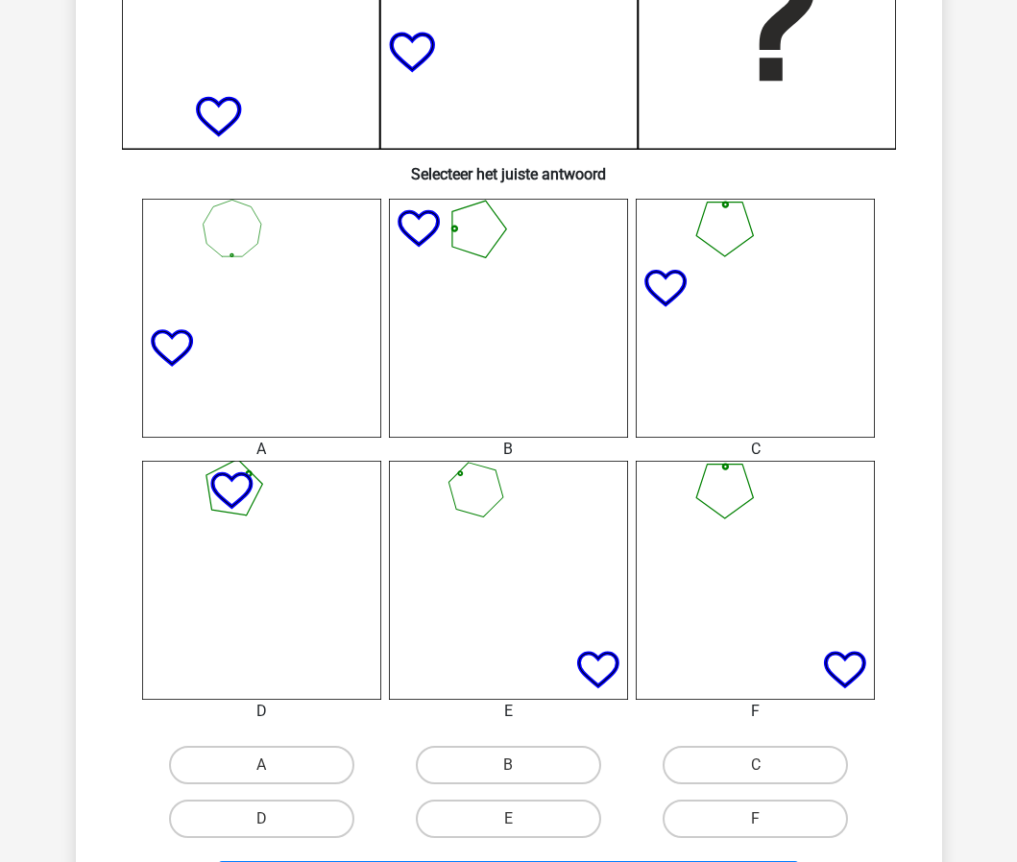
scroll to position [709, 0]
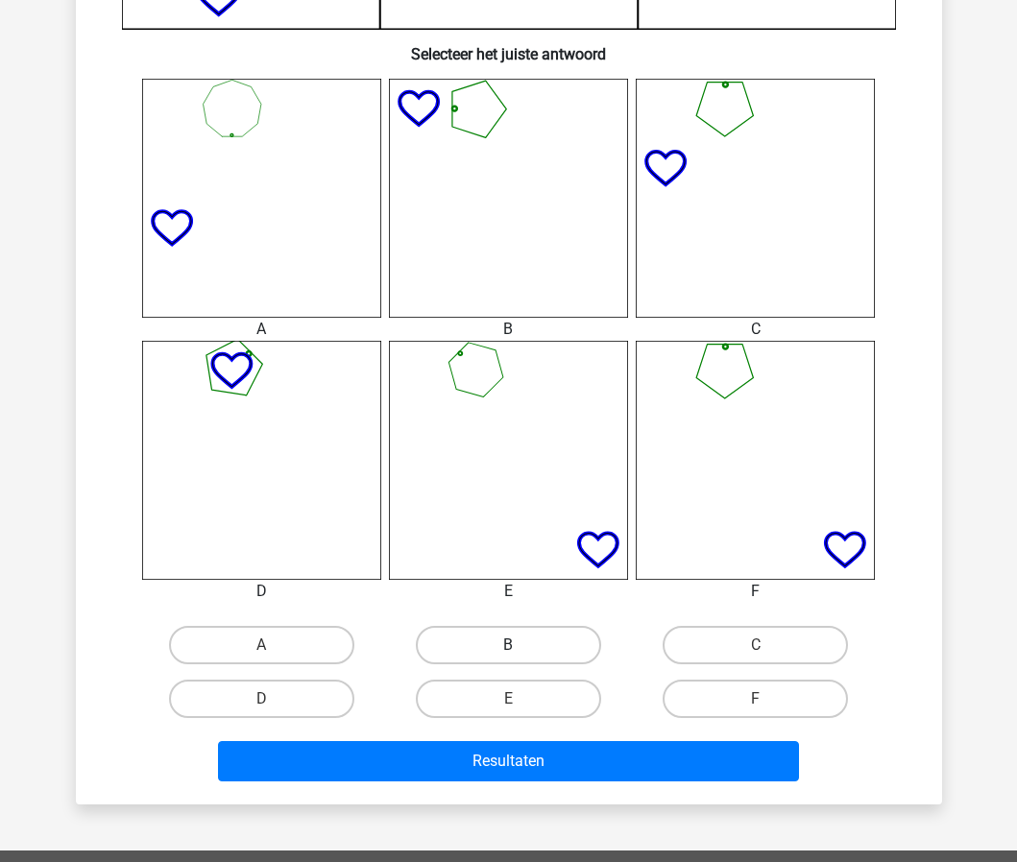
click at [477, 649] on label "B" at bounding box center [508, 645] width 185 height 38
click at [508, 649] on input "B" at bounding box center [514, 651] width 12 height 12
radio input "true"
click at [510, 706] on input "E" at bounding box center [514, 705] width 12 height 12
radio input "true"
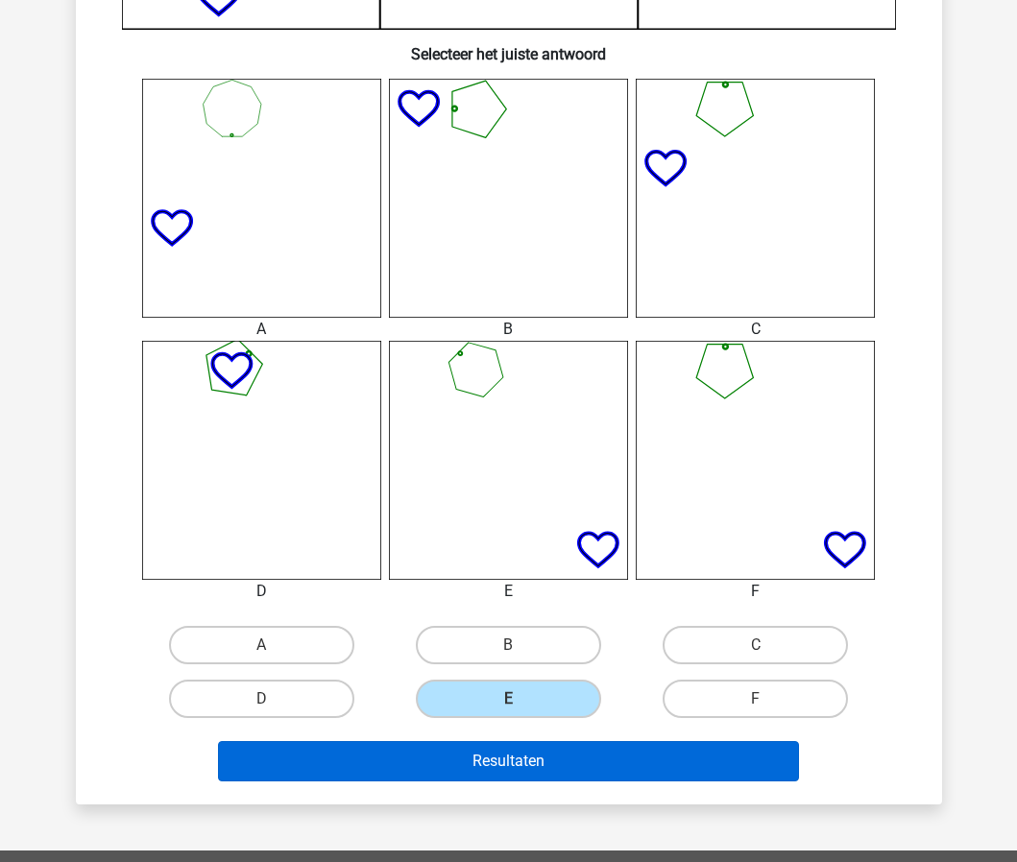
click at [526, 777] on button "Resultaten" at bounding box center [508, 761] width 581 height 40
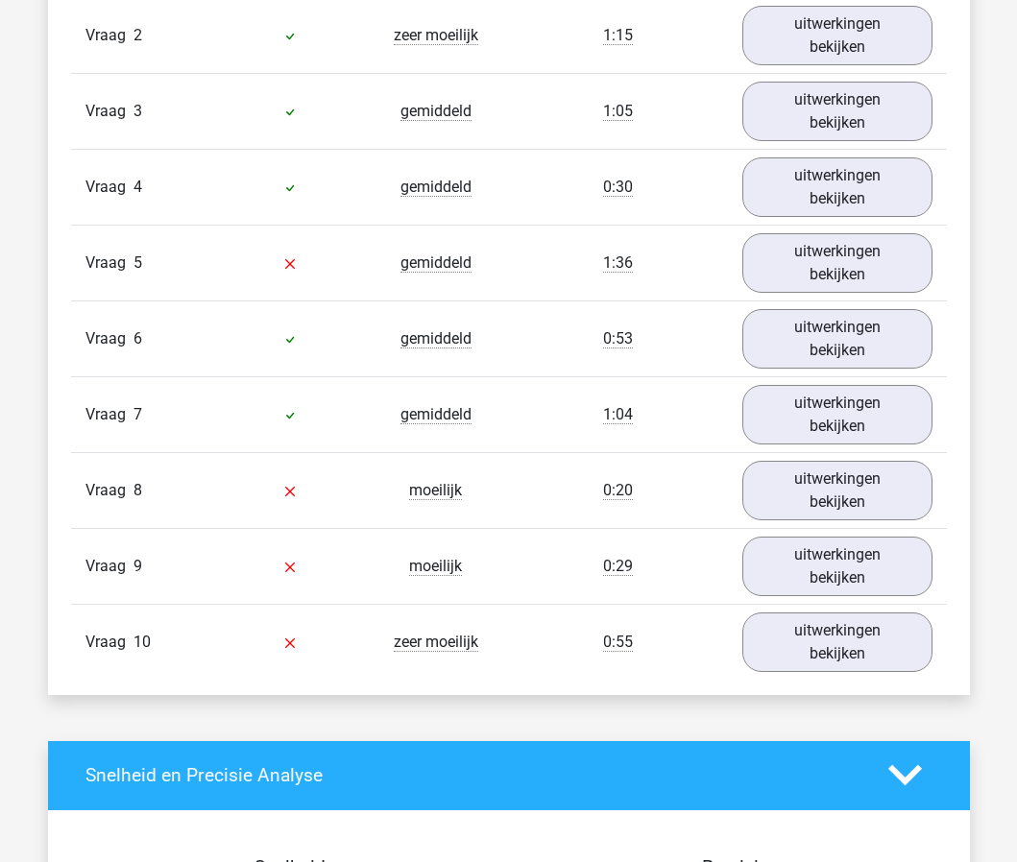
scroll to position [1366, 0]
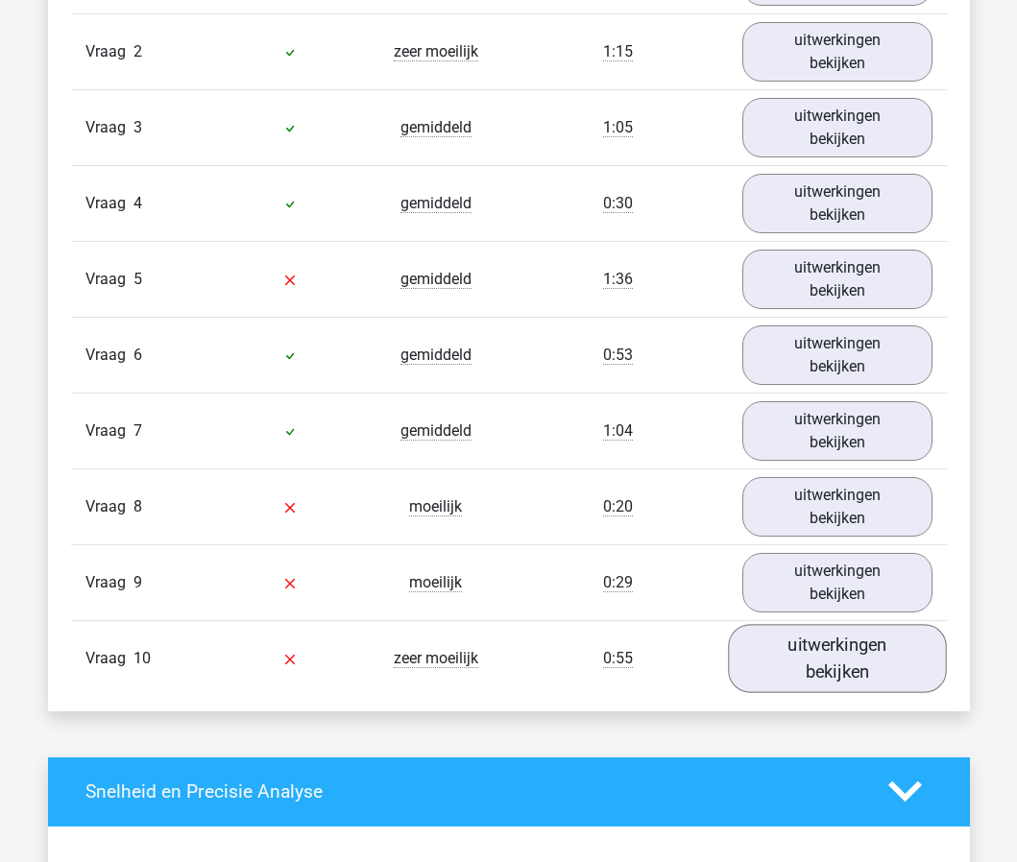
click at [788, 658] on link "uitwerkingen bekijken" at bounding box center [837, 658] width 219 height 68
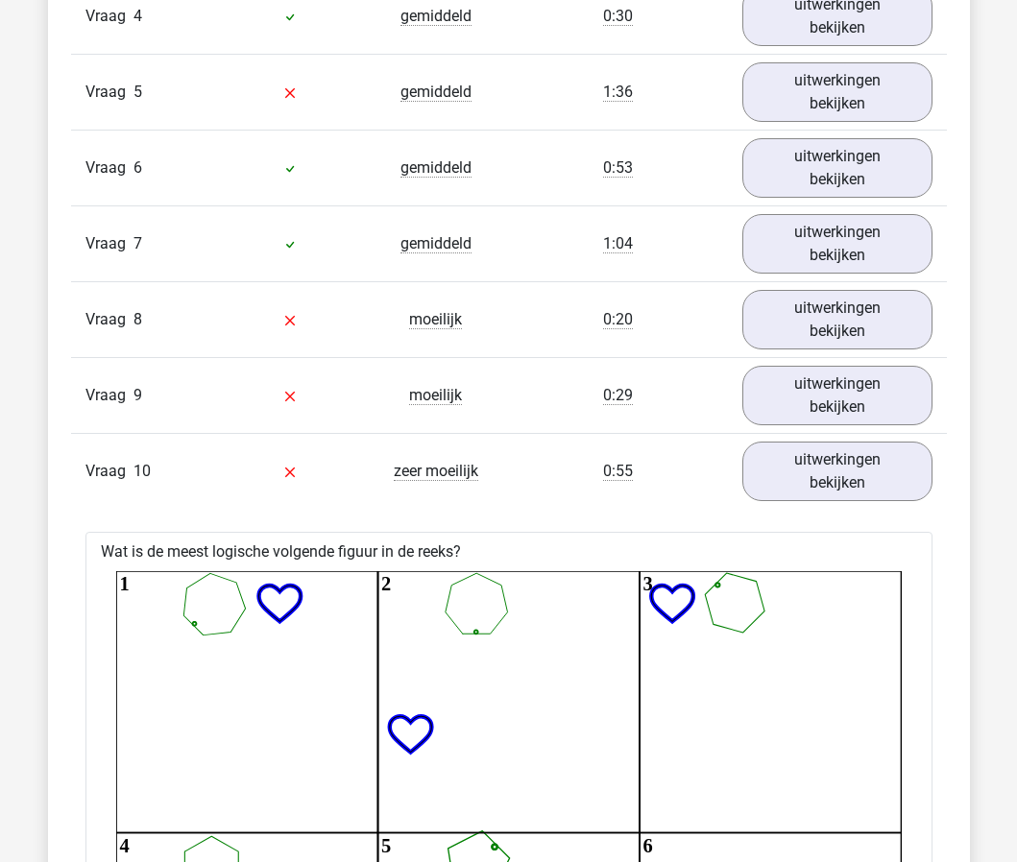
scroll to position [1548, 0]
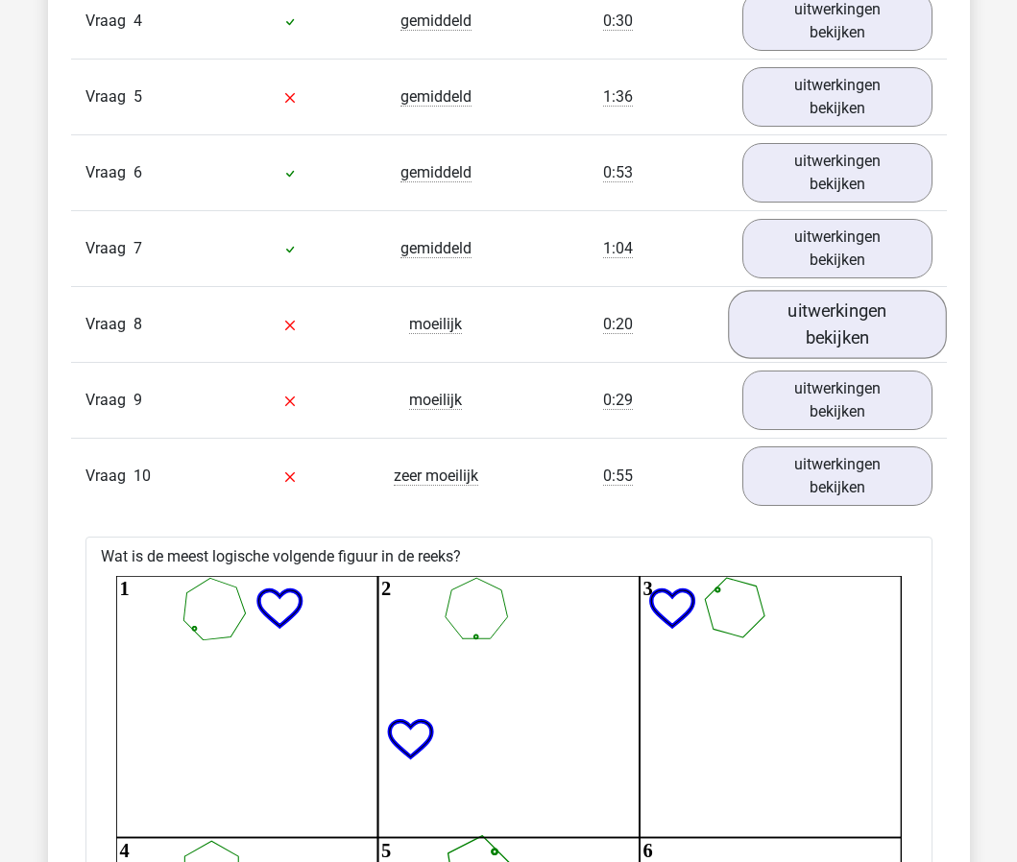
click at [784, 343] on link "uitwerkingen bekijken" at bounding box center [837, 324] width 219 height 68
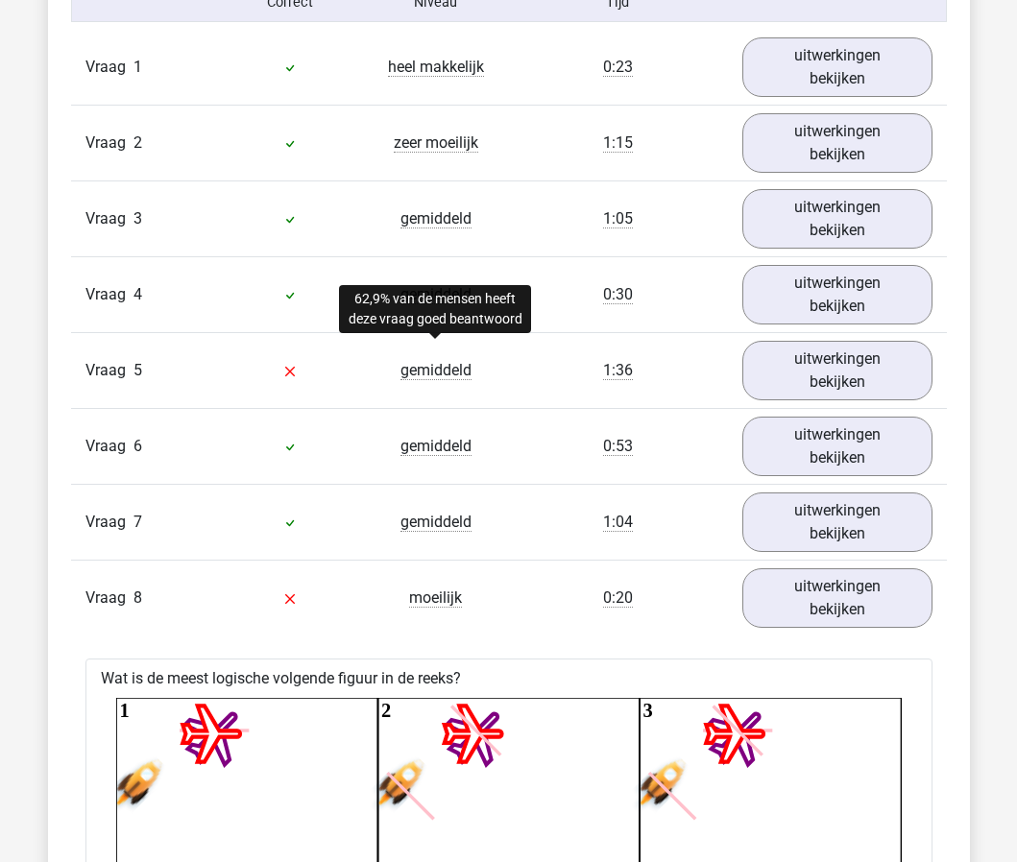
scroll to position [1226, 0]
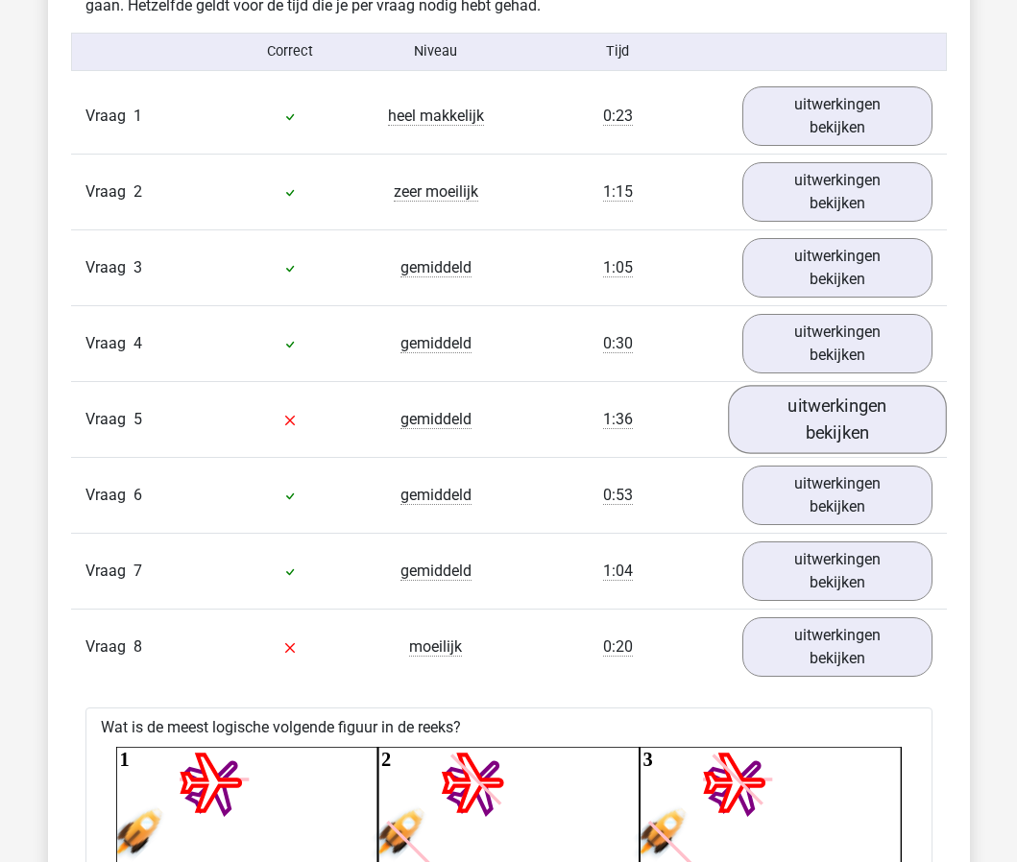
click at [850, 423] on link "uitwerkingen bekijken" at bounding box center [837, 419] width 219 height 68
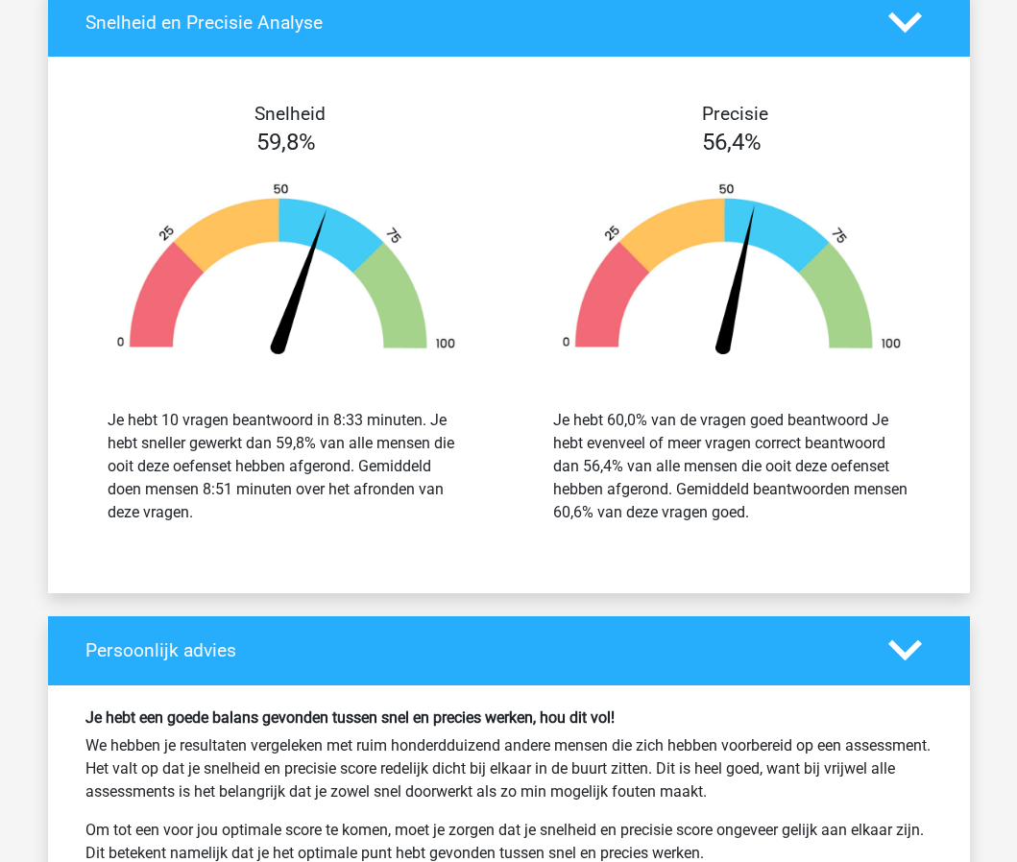
scroll to position [7217, 0]
